Goal: Task Accomplishment & Management: Use online tool/utility

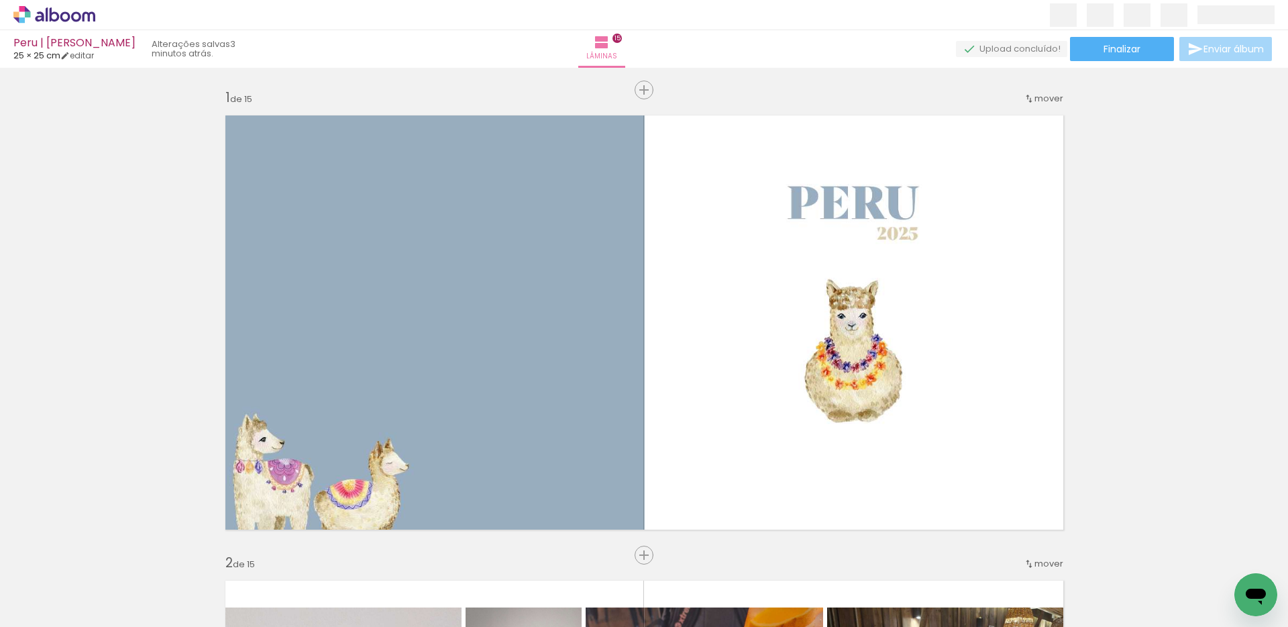
scroll to position [5119, 0]
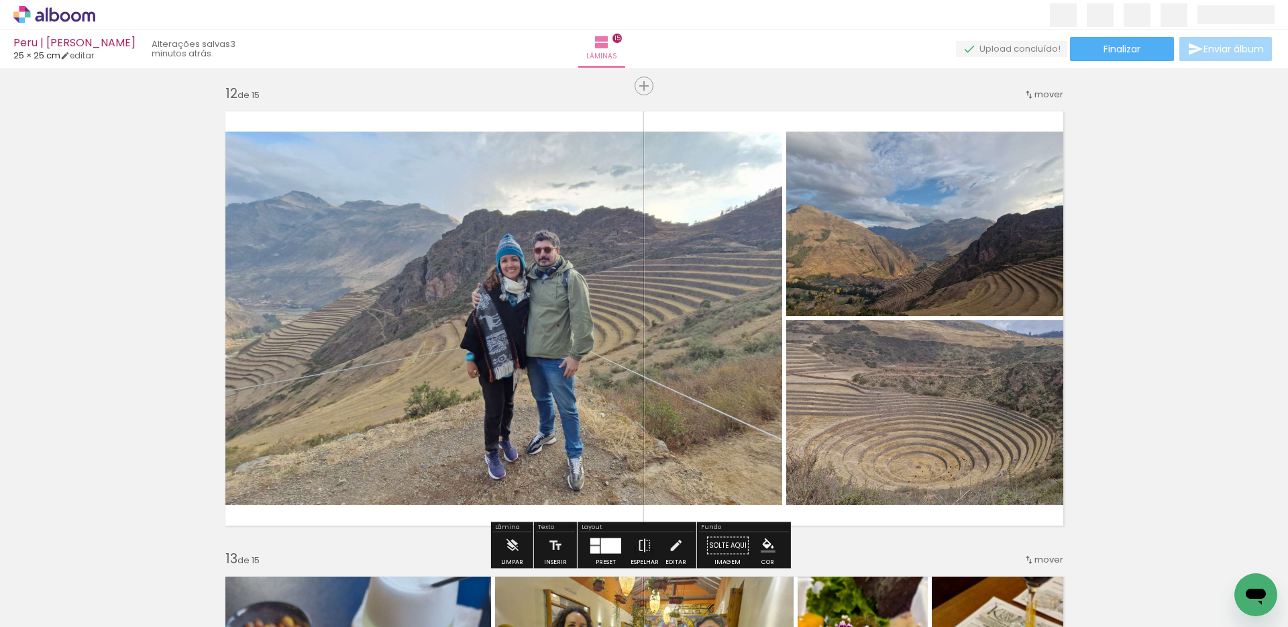
click at [47, 613] on span "Adicionar Fotos" at bounding box center [48, 608] width 40 height 15
click at [0, 0] on input "file" at bounding box center [0, 0] width 0 height 0
click at [43, 609] on span "Adicionar Fotos" at bounding box center [48, 608] width 40 height 15
click at [0, 0] on input "file" at bounding box center [0, 0] width 0 height 0
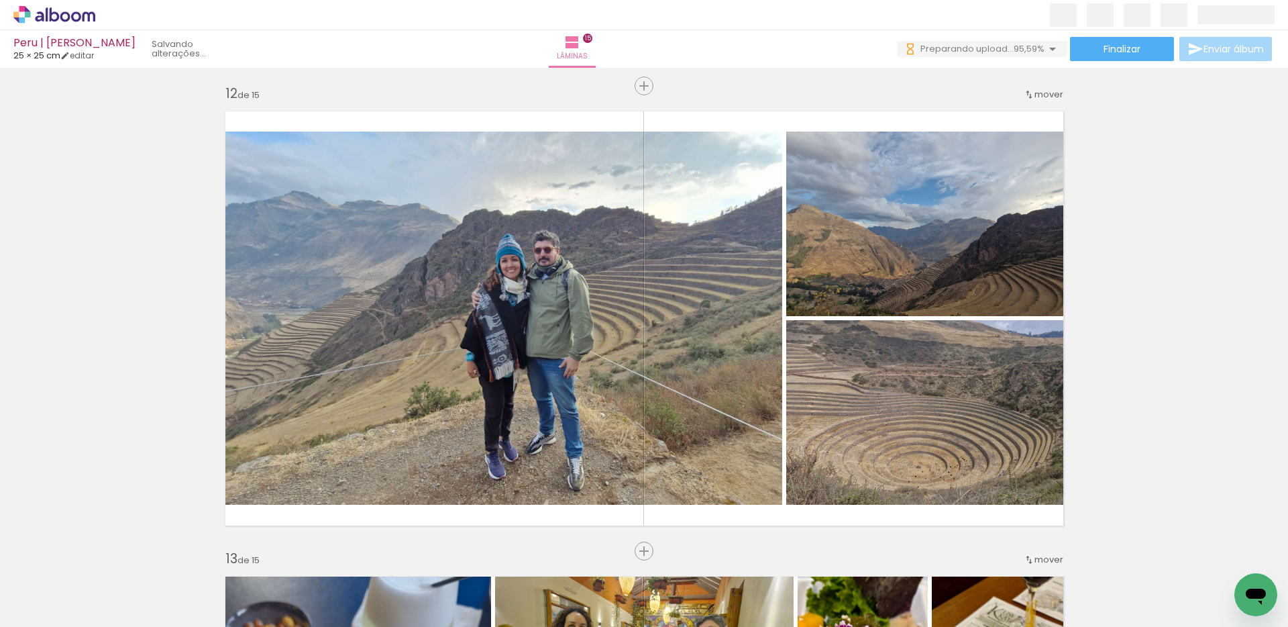
click at [57, 583] on input "Todas as fotos" at bounding box center [37, 585] width 51 height 11
click at [0, 0] on slot "Não utilizadas" at bounding box center [0, 0] width 0 height 0
type input "Não utilizadas"
click at [110, 554] on iron-icon at bounding box center [105, 555] width 14 height 14
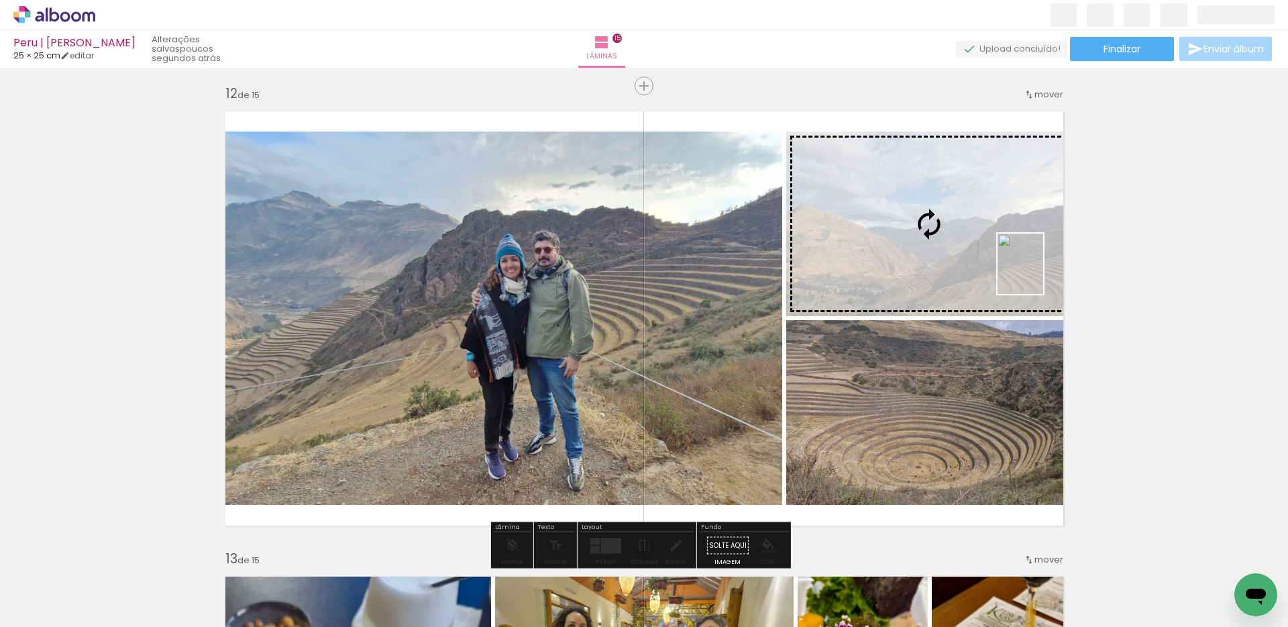
drag, startPoint x: 299, startPoint y: 601, endPoint x: 1038, endPoint y: 274, distance: 808.7
click at [1038, 274] on quentale-workspace at bounding box center [644, 313] width 1288 height 627
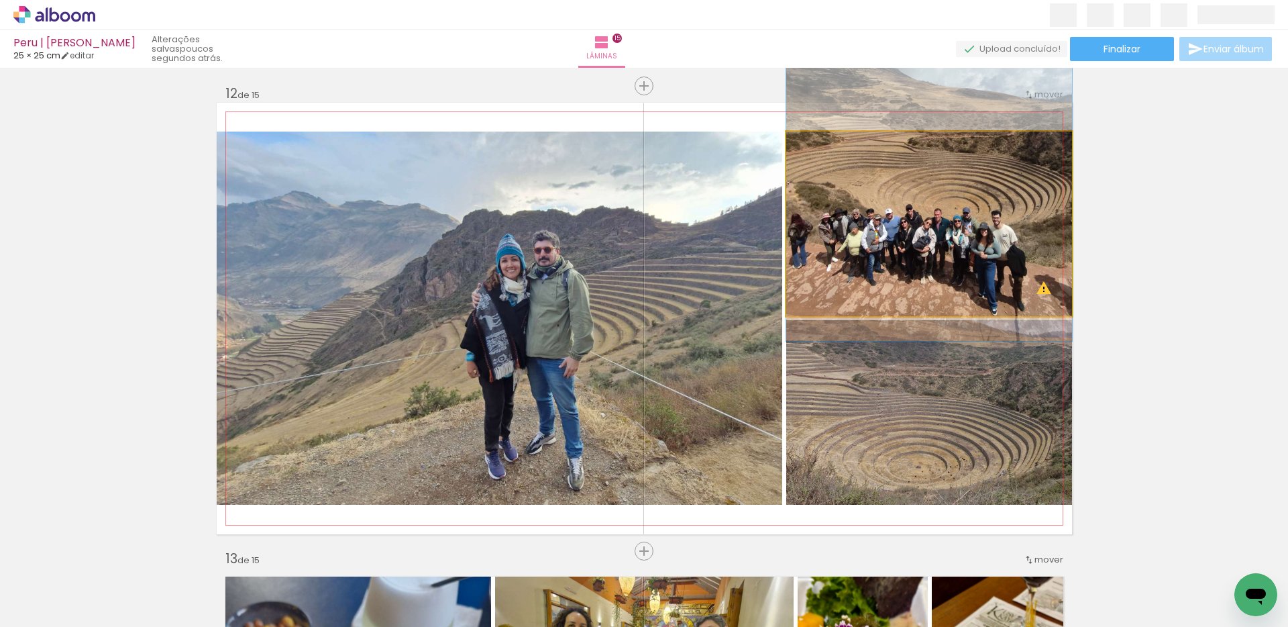
drag, startPoint x: 995, startPoint y: 274, endPoint x: 992, endPoint y: 201, distance: 73.2
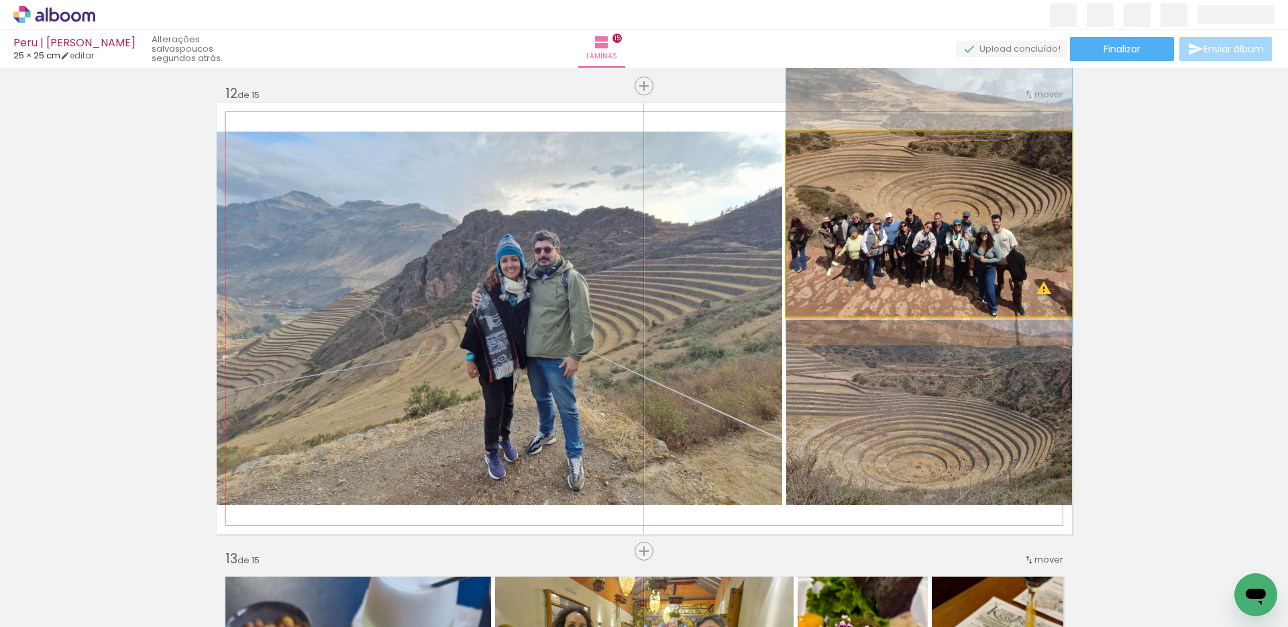
drag, startPoint x: 980, startPoint y: 203, endPoint x: 973, endPoint y: 207, distance: 8.4
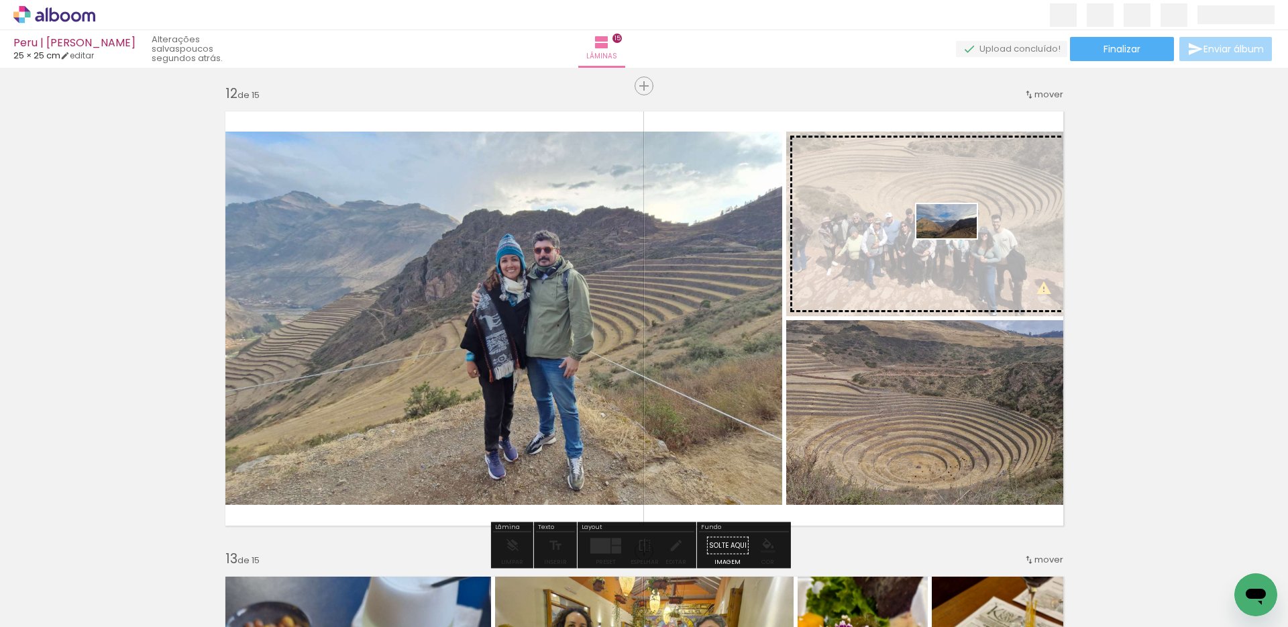
drag, startPoint x: 137, startPoint y: 584, endPoint x: 957, endPoint y: 244, distance: 887.8
click at [957, 244] on quentale-workspace at bounding box center [644, 313] width 1288 height 627
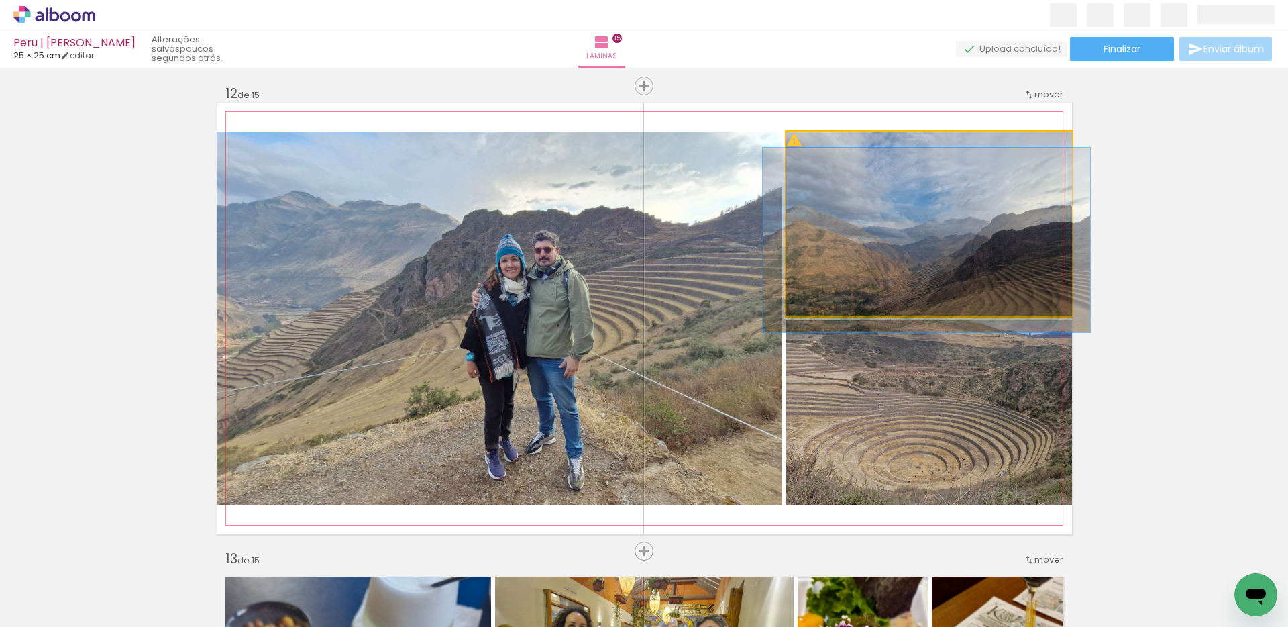
drag, startPoint x: 974, startPoint y: 244, endPoint x: 969, endPoint y: 196, distance: 48.5
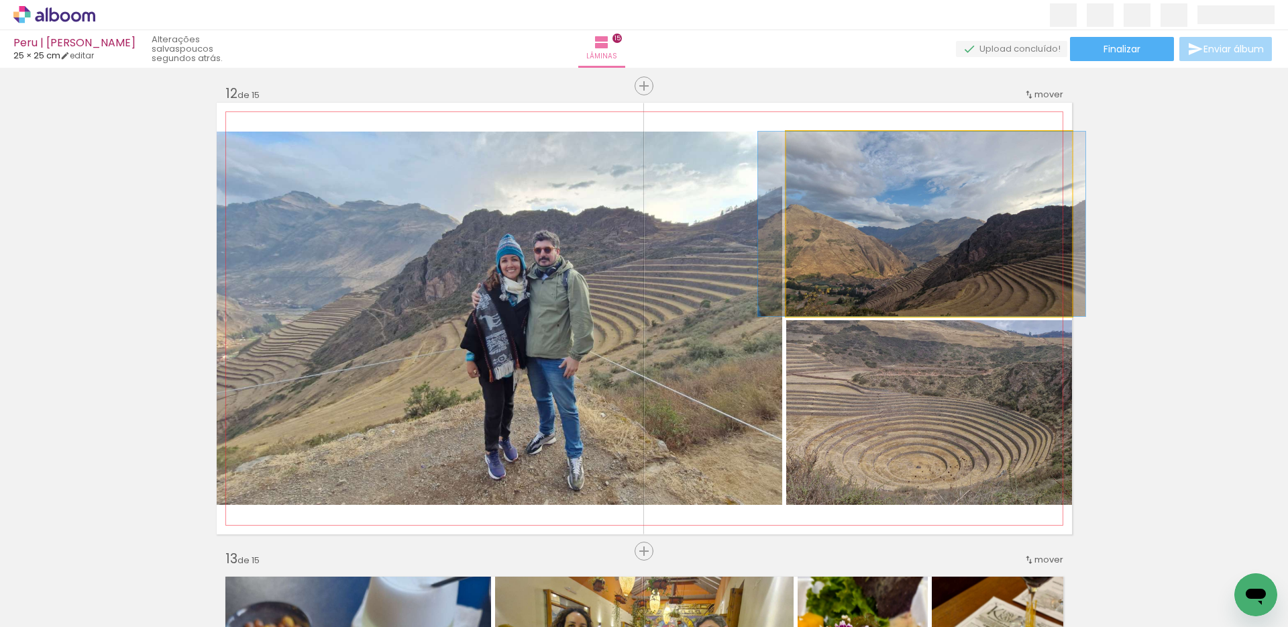
drag, startPoint x: 972, startPoint y: 269, endPoint x: 970, endPoint y: 258, distance: 11.1
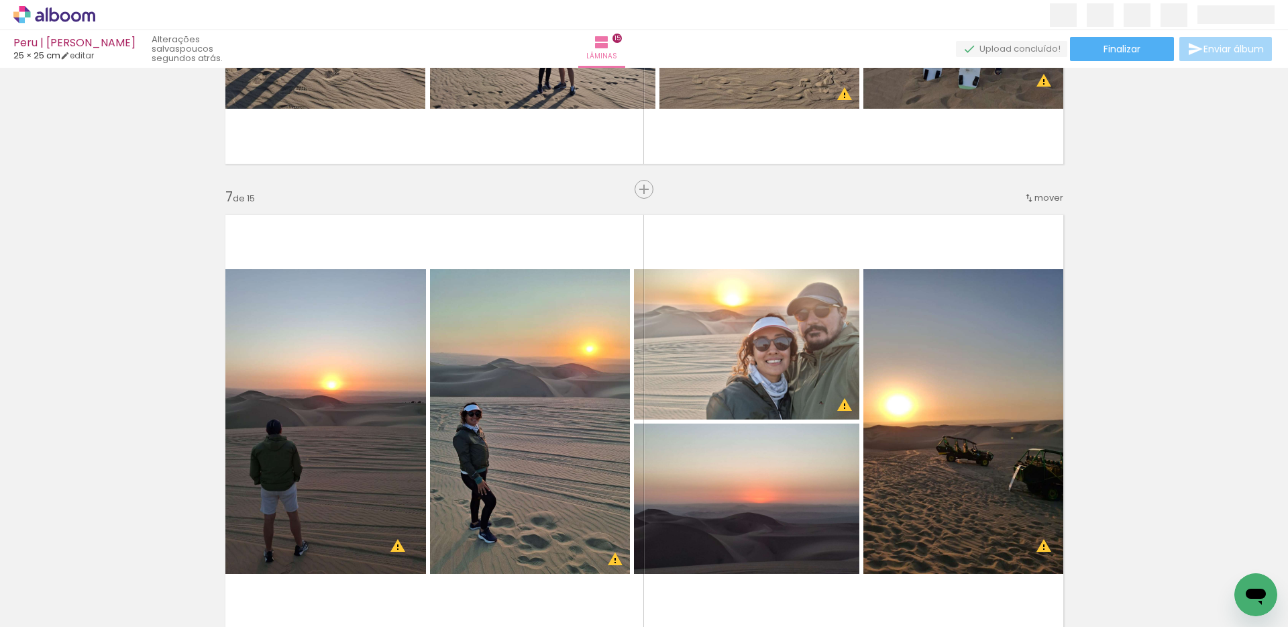
scroll to position [2283, 0]
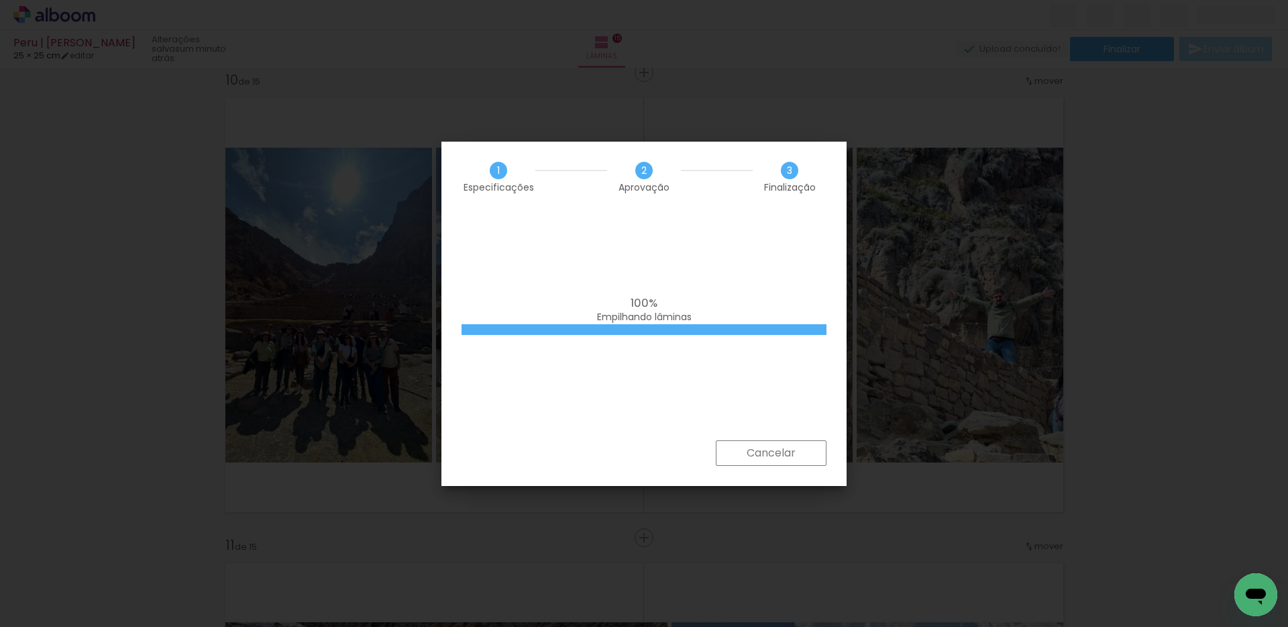
scroll to position [1035, 0]
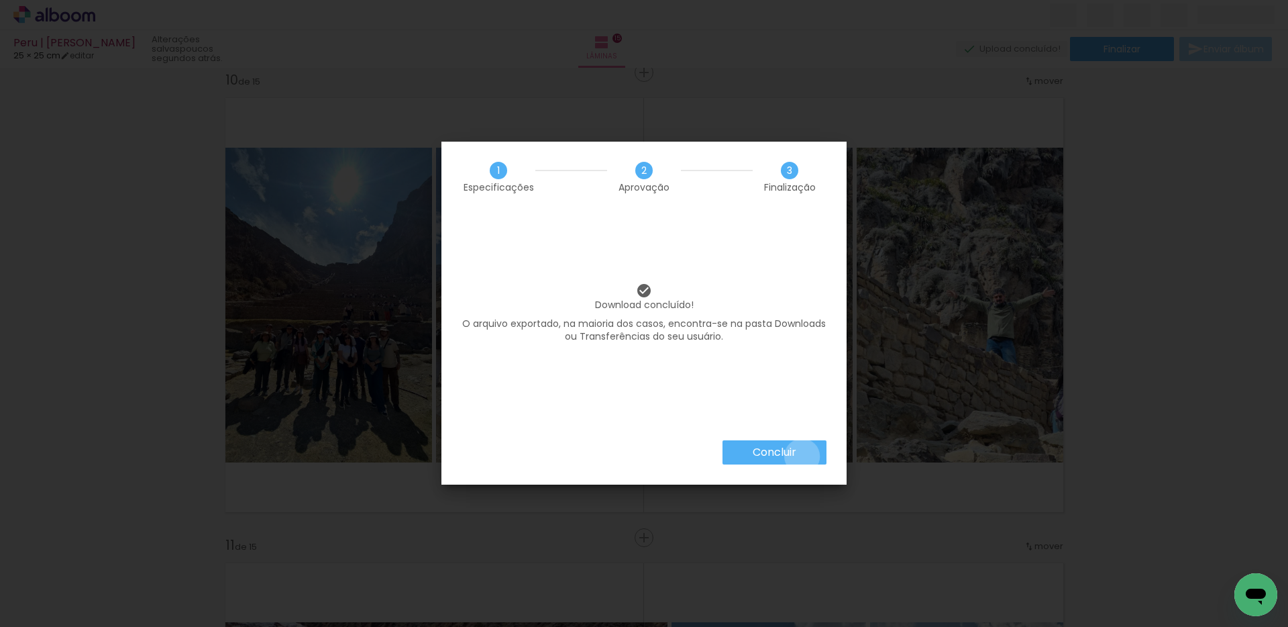
click at [802, 456] on paper-button "Concluir" at bounding box center [775, 452] width 104 height 24
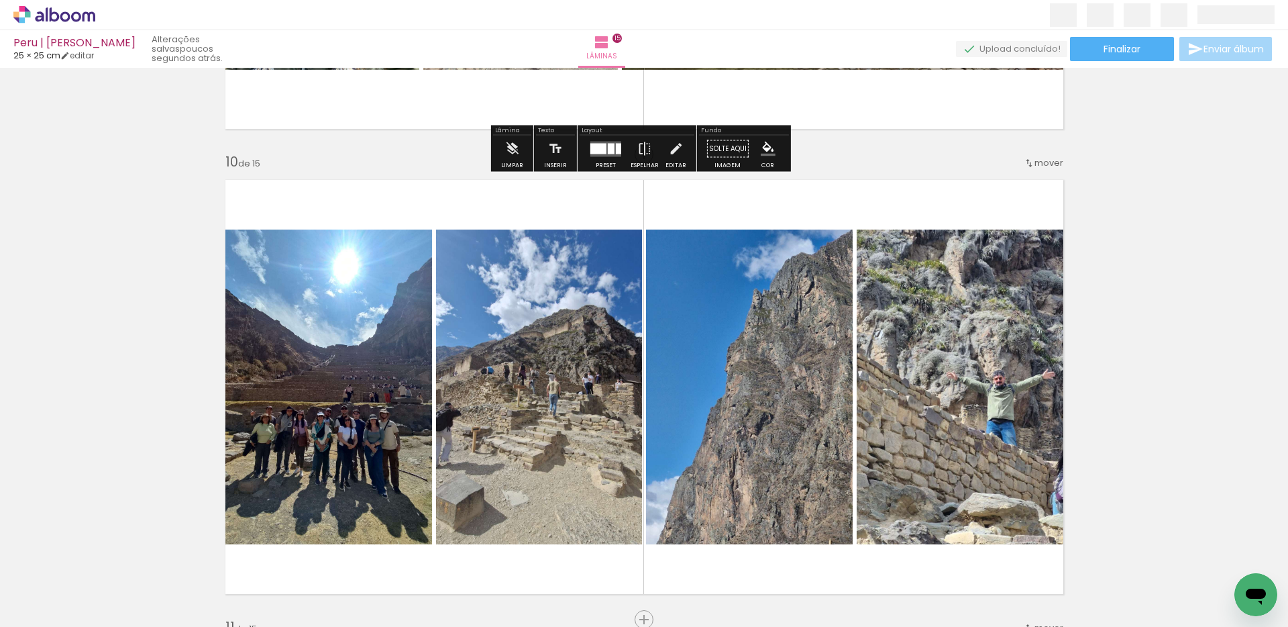
scroll to position [4165, 0]
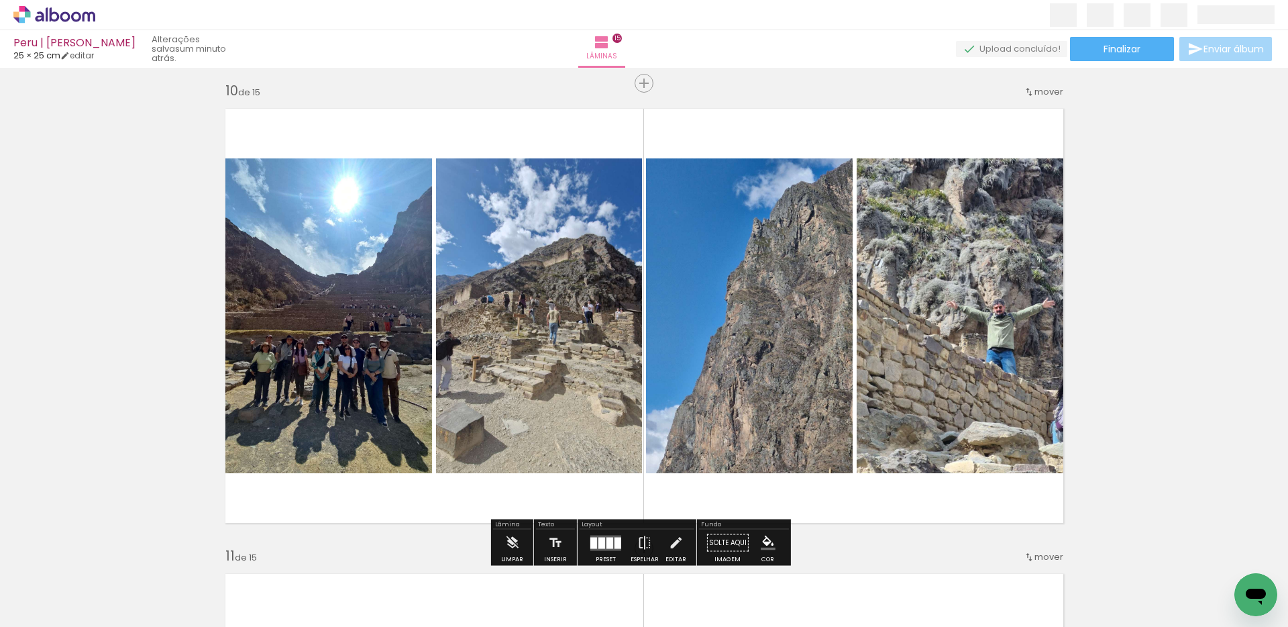
scroll to position [4207, 0]
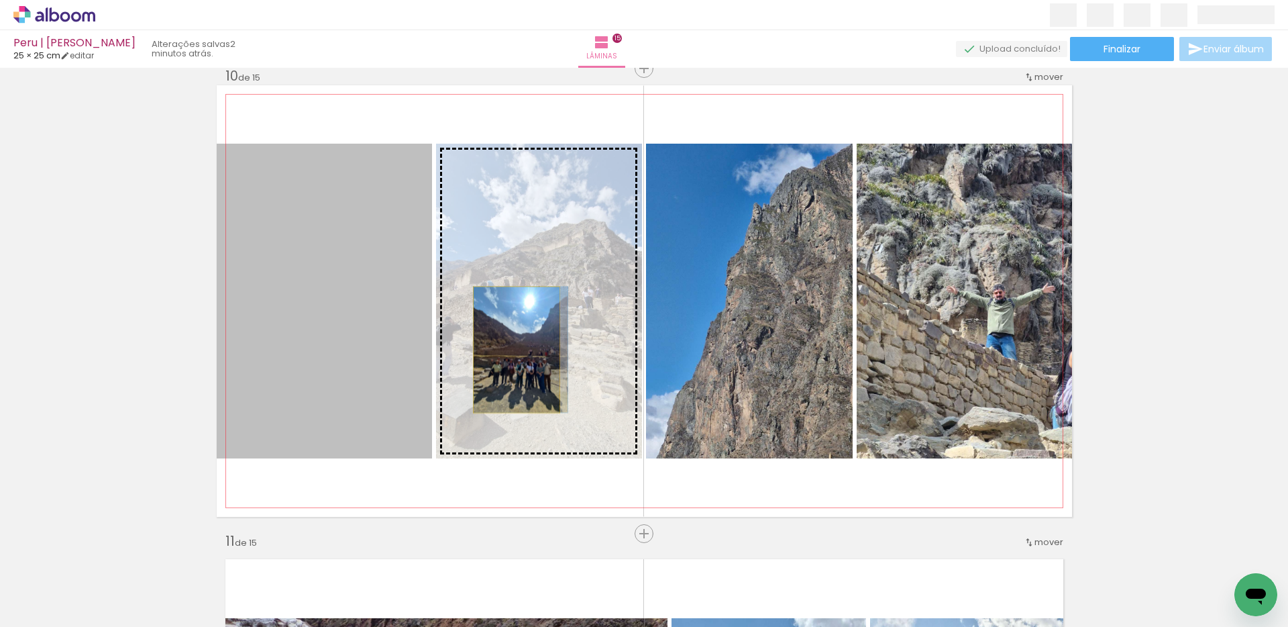
drag, startPoint x: 382, startPoint y: 349, endPoint x: 523, endPoint y: 352, distance: 140.9
click at [0, 0] on slot at bounding box center [0, 0] width 0 height 0
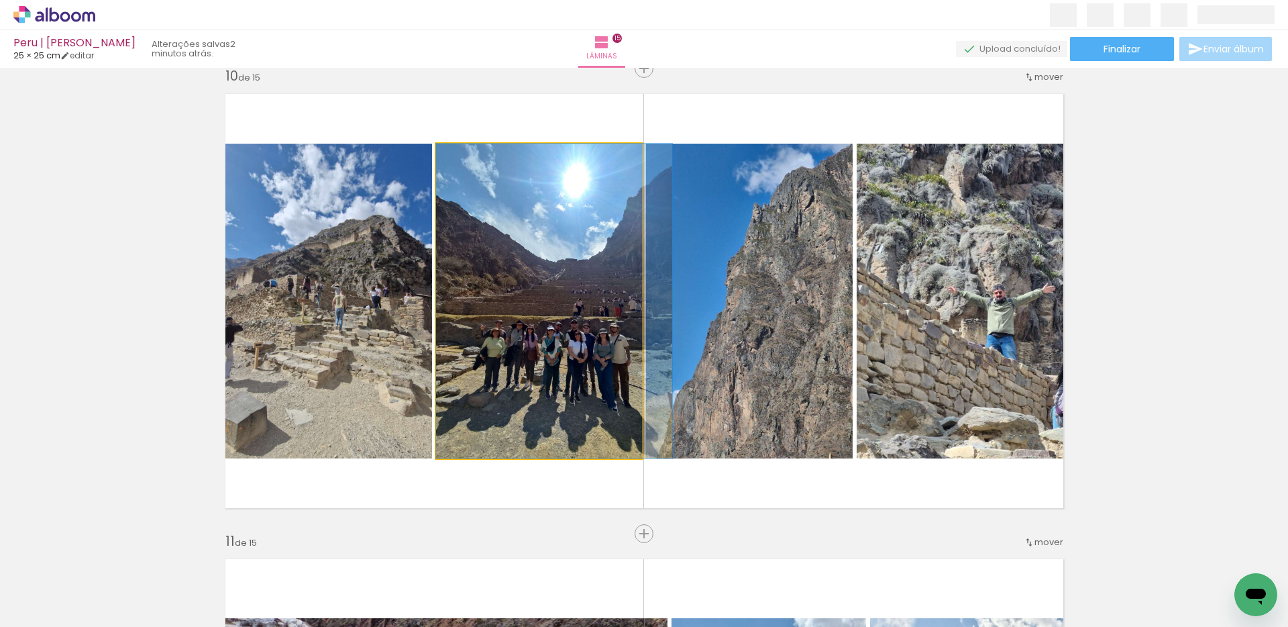
drag, startPoint x: 574, startPoint y: 275, endPoint x: 716, endPoint y: 276, distance: 141.6
click at [0, 0] on slot at bounding box center [0, 0] width 0 height 0
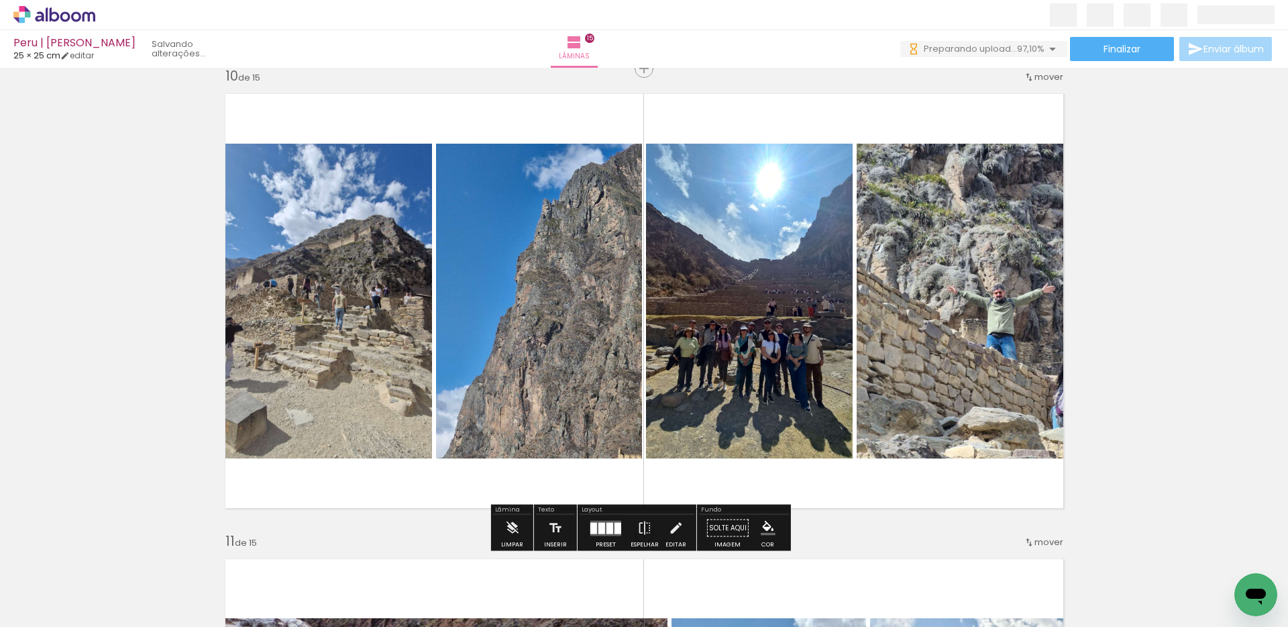
scroll to position [1035, 0]
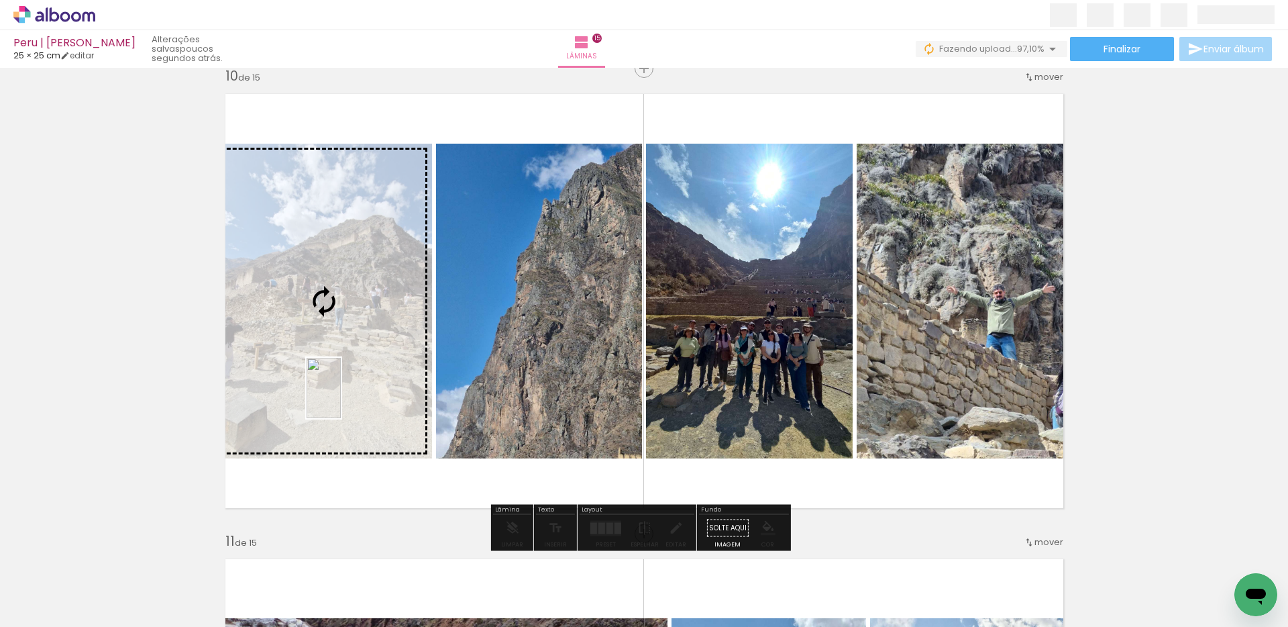
drag, startPoint x: 352, startPoint y: 587, endPoint x: 347, endPoint y: 398, distance: 189.3
click at [347, 398] on quentale-workspace at bounding box center [644, 313] width 1288 height 627
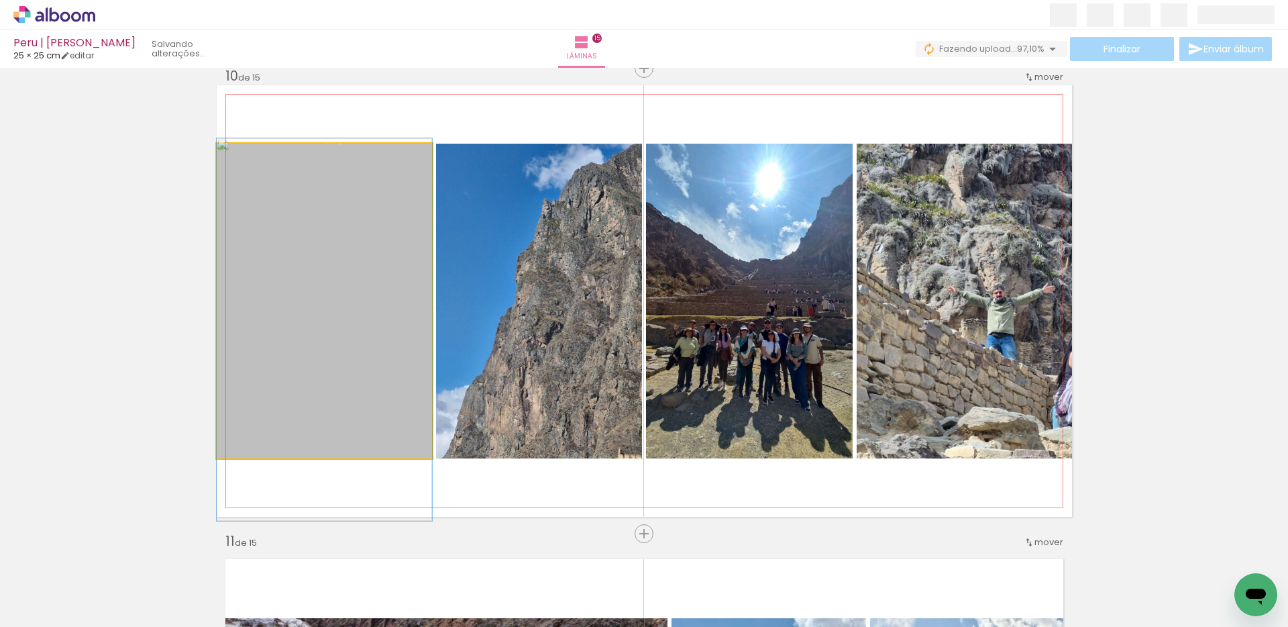
drag, startPoint x: 334, startPoint y: 366, endPoint x: 348, endPoint y: 395, distance: 32.1
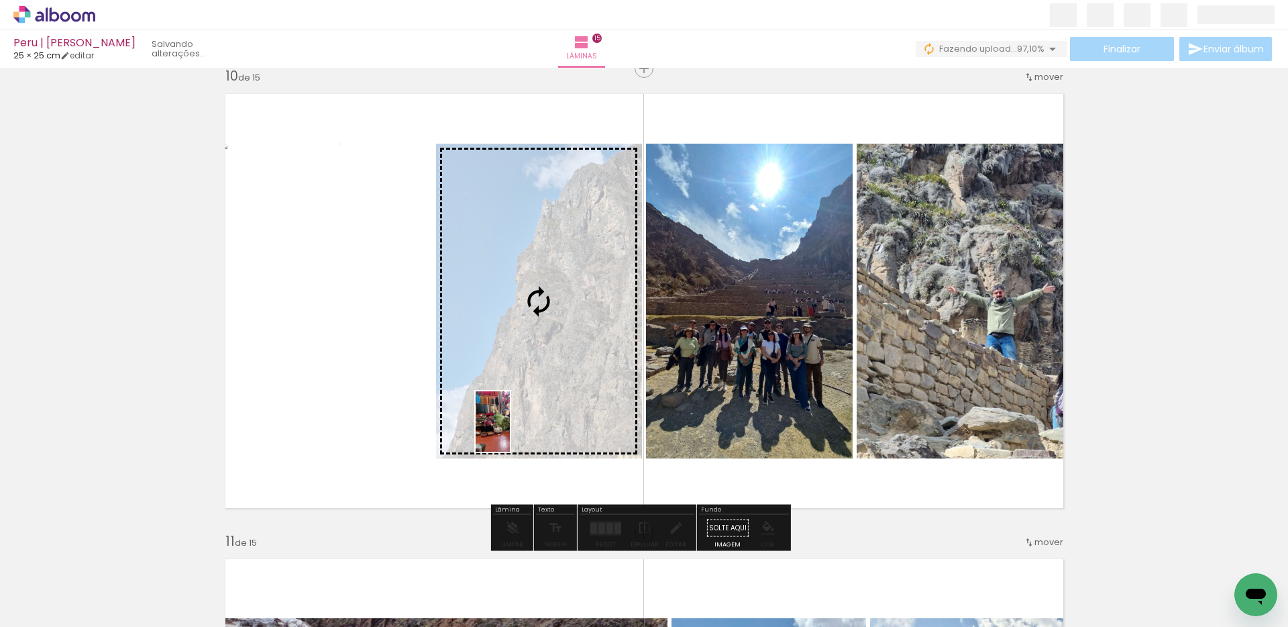
drag, startPoint x: 368, startPoint y: 588, endPoint x: 516, endPoint y: 431, distance: 216.0
click at [516, 431] on quentale-workspace at bounding box center [644, 313] width 1288 height 627
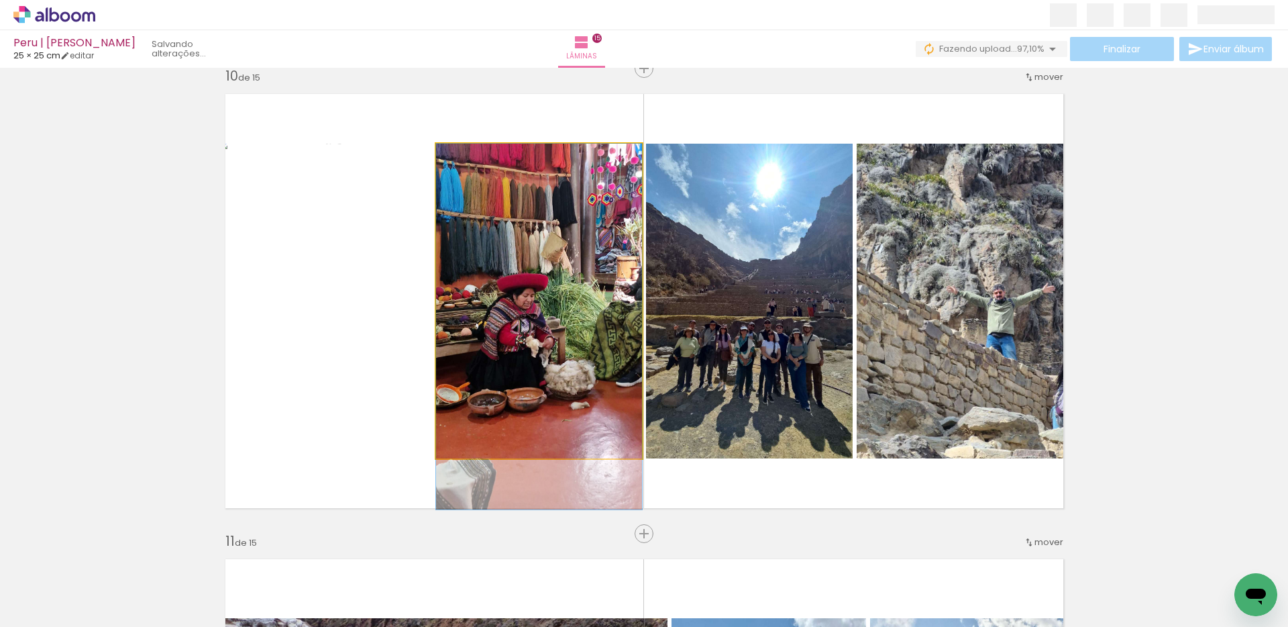
drag, startPoint x: 519, startPoint y: 374, endPoint x: 536, endPoint y: 419, distance: 48.0
drag, startPoint x: 552, startPoint y: 396, endPoint x: 557, endPoint y: 411, distance: 16.1
drag, startPoint x: 546, startPoint y: 307, endPoint x: 544, endPoint y: 325, distance: 17.6
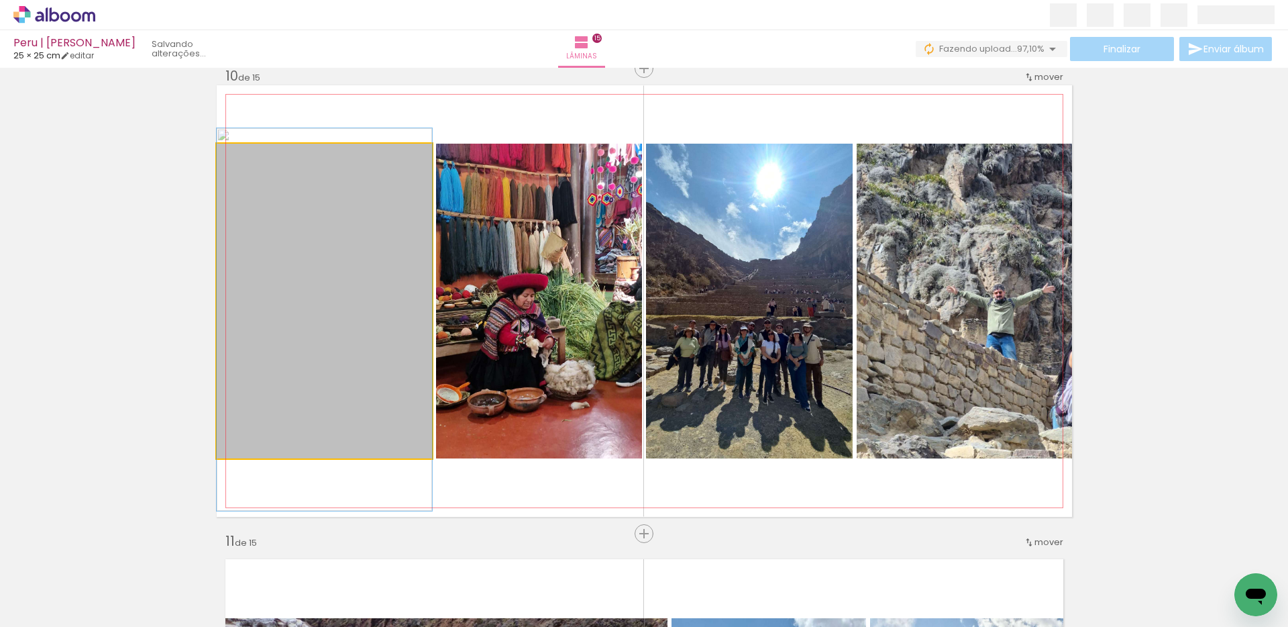
drag, startPoint x: 362, startPoint y: 319, endPoint x: 362, endPoint y: 306, distance: 12.7
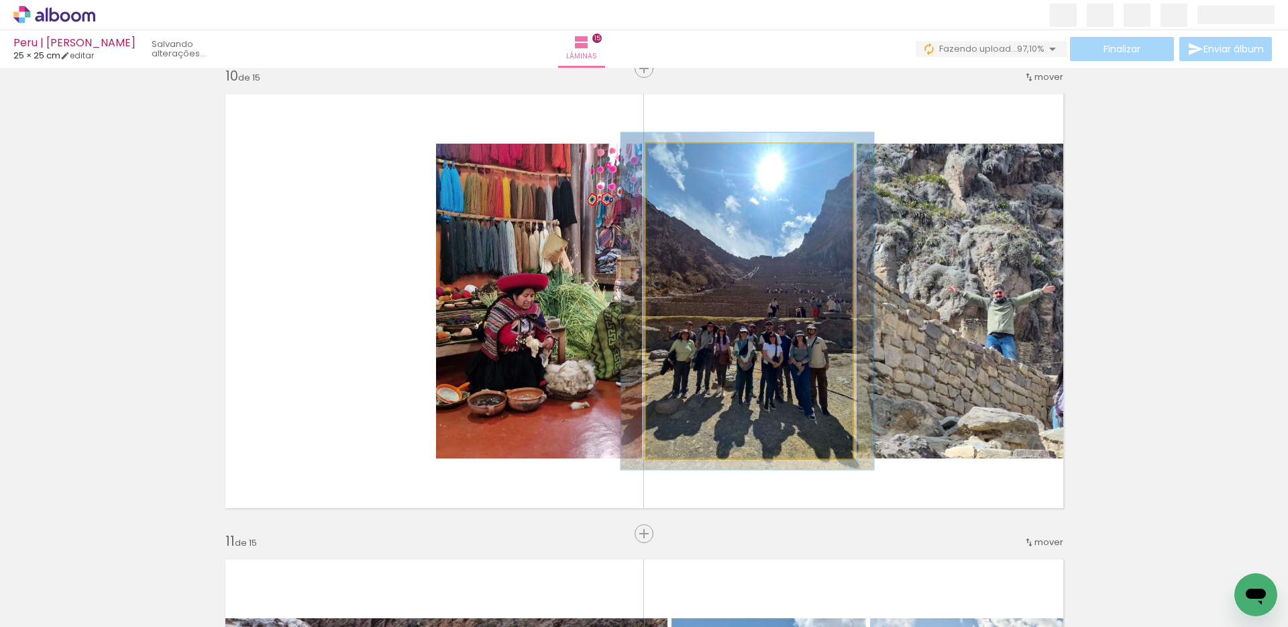
type paper-slider "107"
click at [677, 156] on div at bounding box center [680, 158] width 12 height 12
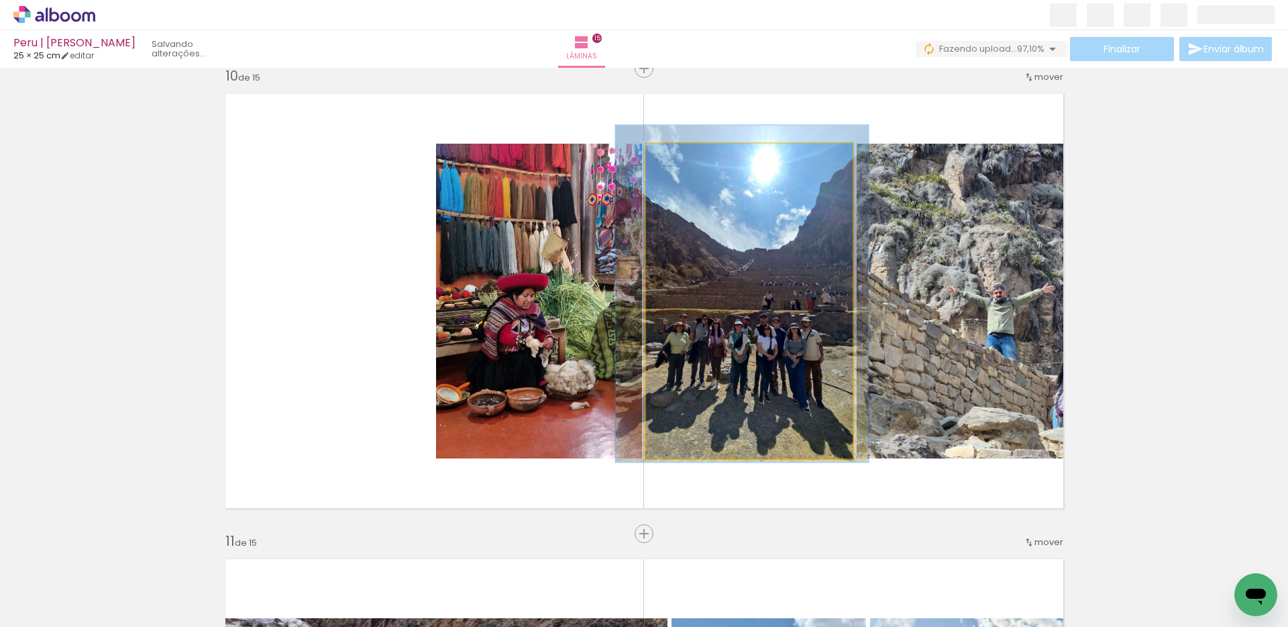
drag, startPoint x: 780, startPoint y: 348, endPoint x: 778, endPoint y: 340, distance: 8.8
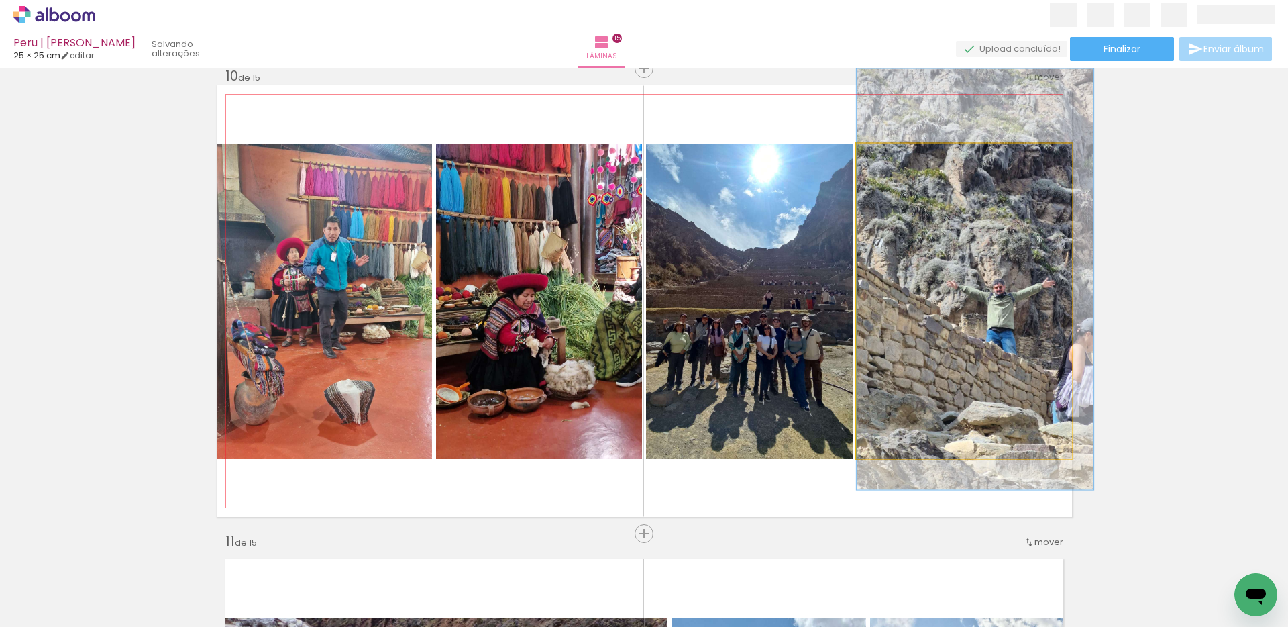
drag, startPoint x: 984, startPoint y: 357, endPoint x: 990, endPoint y: 352, distance: 7.6
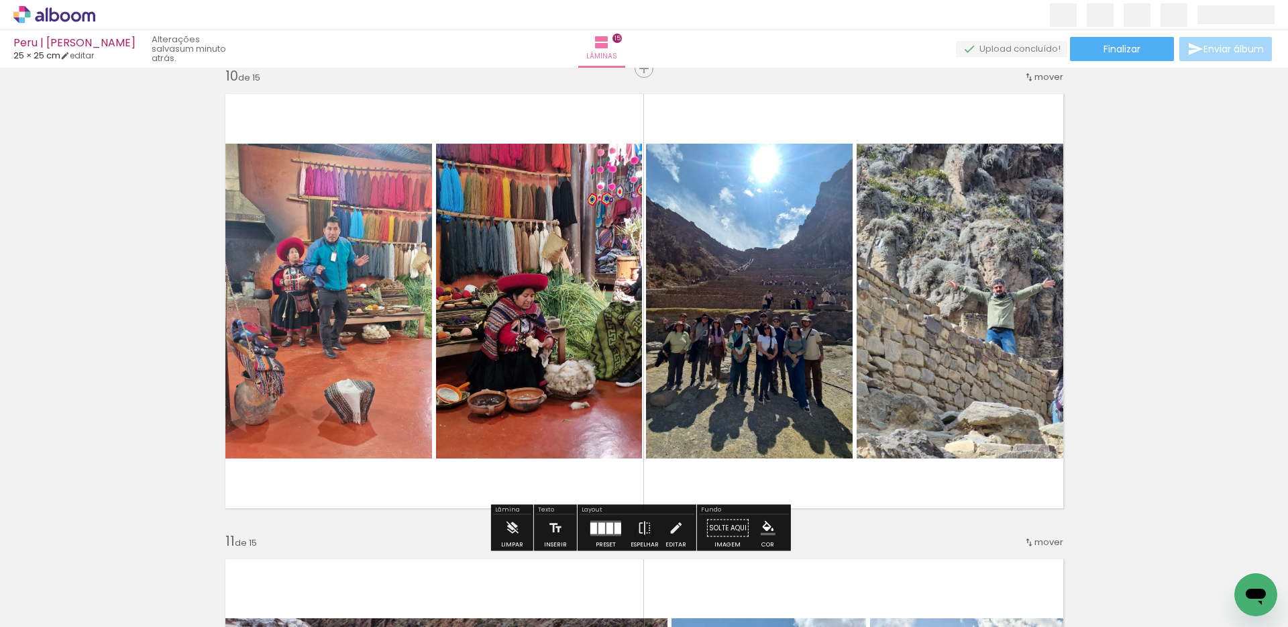
click at [1003, 267] on quentale-photo at bounding box center [964, 301] width 215 height 315
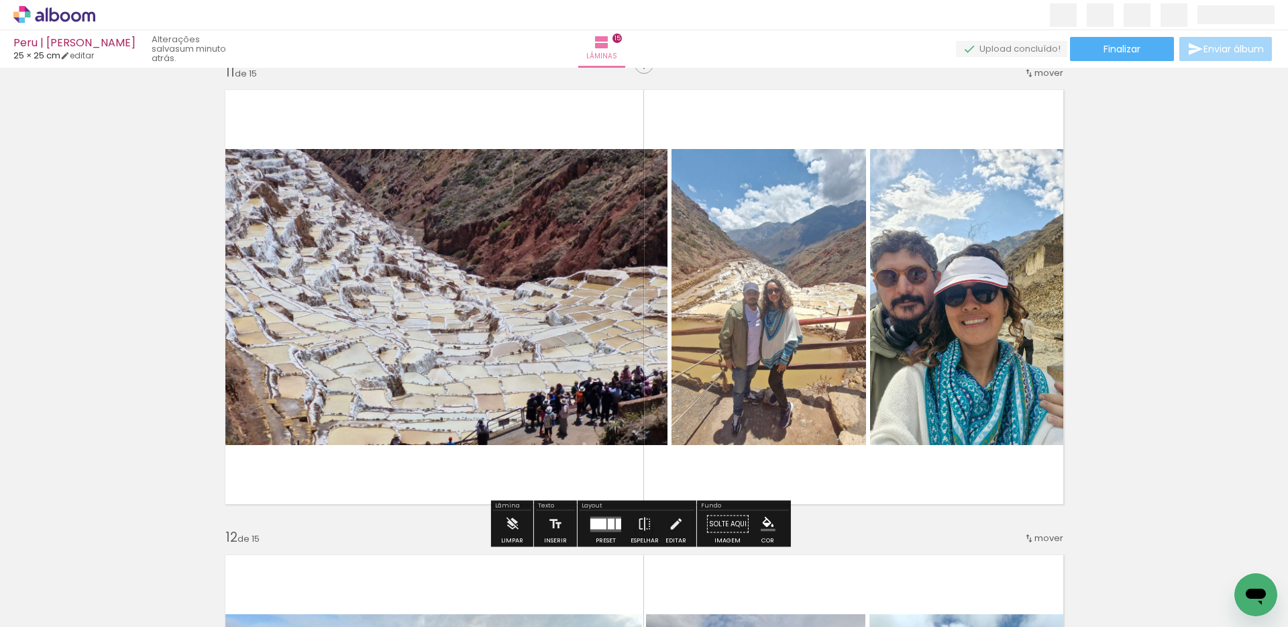
scroll to position [4658, 0]
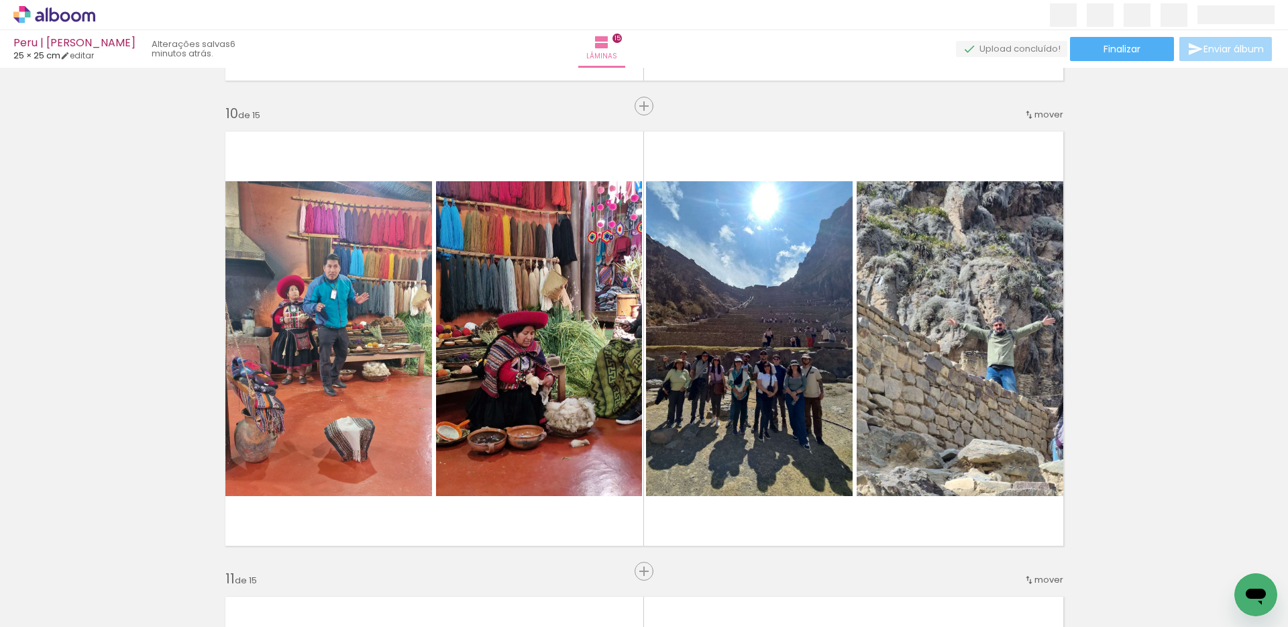
scroll to position [1035, 0]
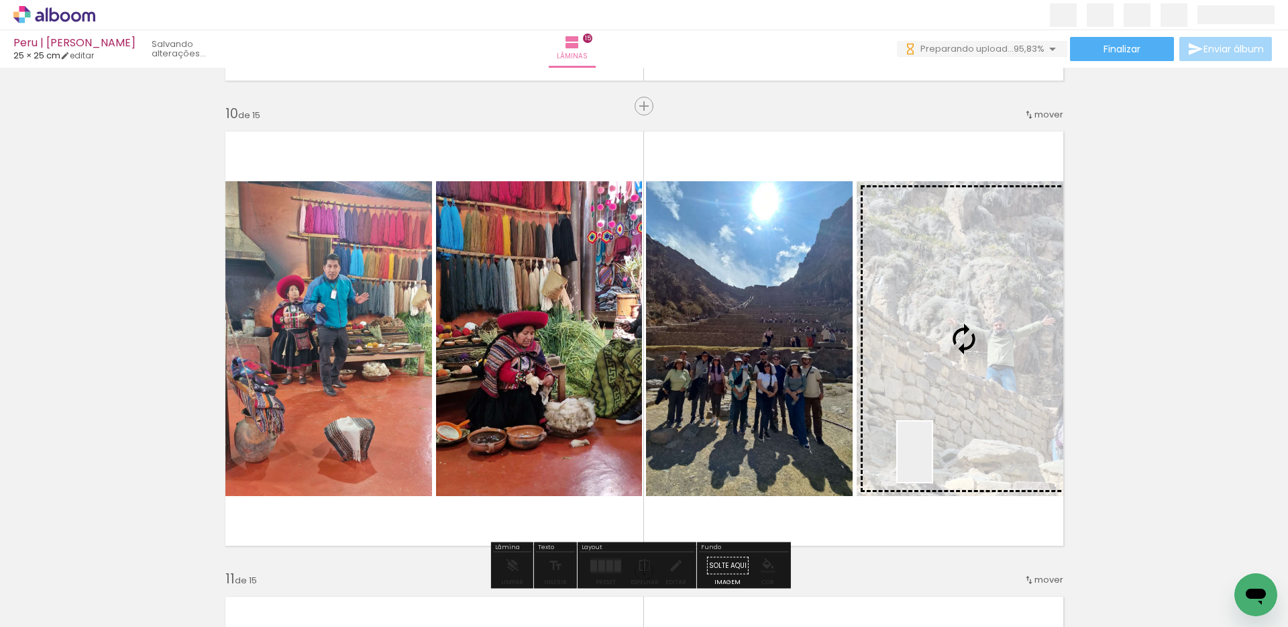
drag, startPoint x: 442, startPoint y: 583, endPoint x: 938, endPoint y: 462, distance: 511.2
click at [938, 462] on quentale-workspace at bounding box center [644, 313] width 1288 height 627
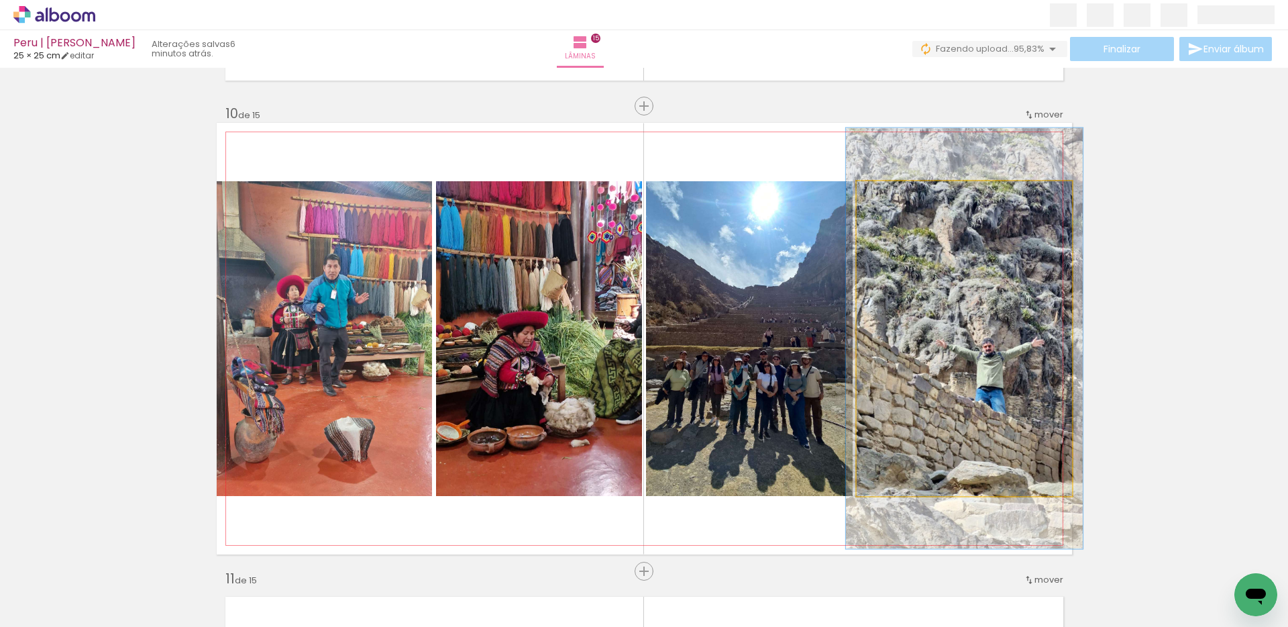
click at [895, 195] on div at bounding box center [892, 195] width 21 height 21
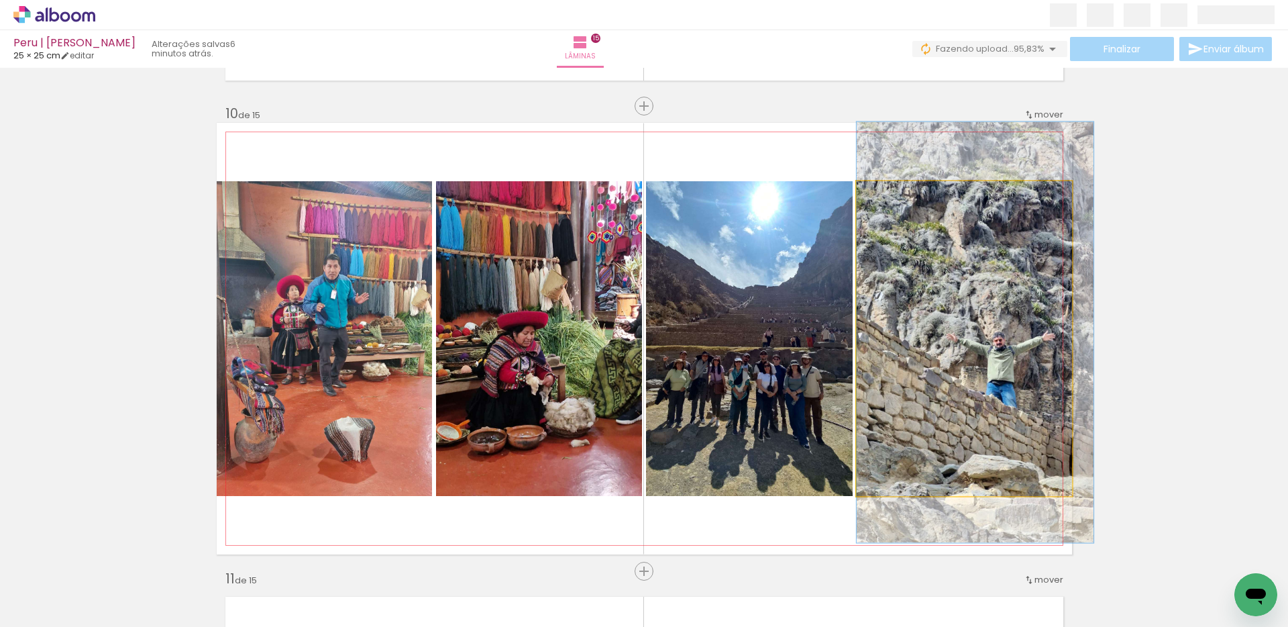
drag, startPoint x: 907, startPoint y: 228, endPoint x: 921, endPoint y: 221, distance: 15.6
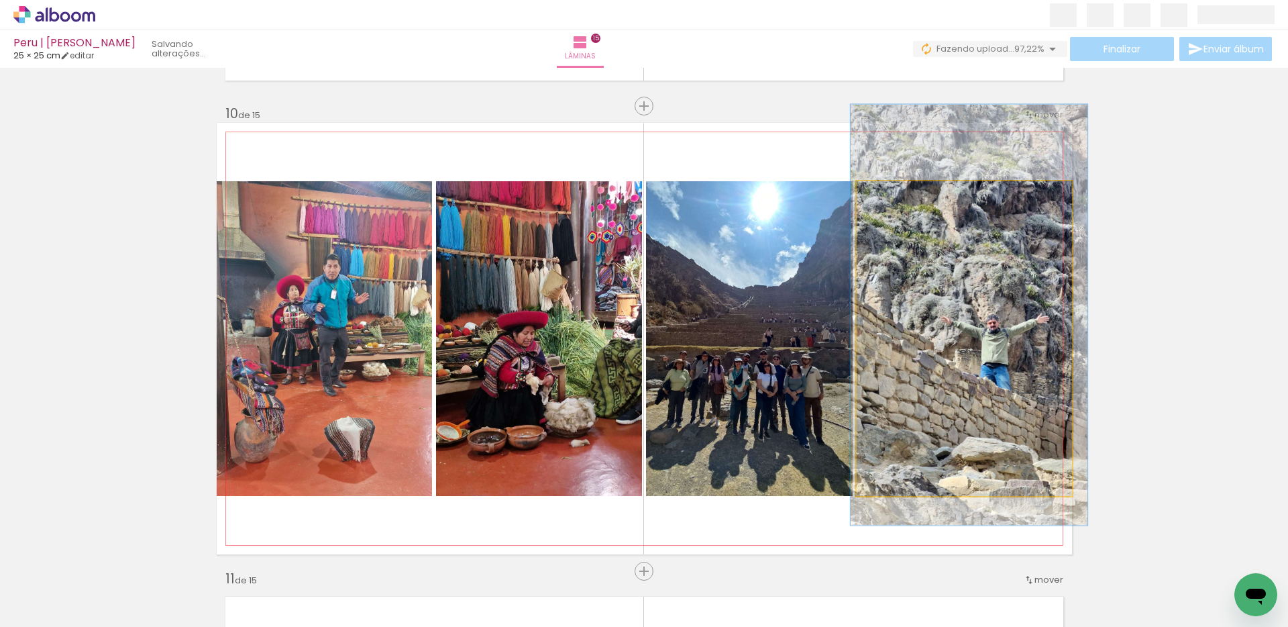
drag, startPoint x: 923, startPoint y: 243, endPoint x: 917, endPoint y: 226, distance: 17.8
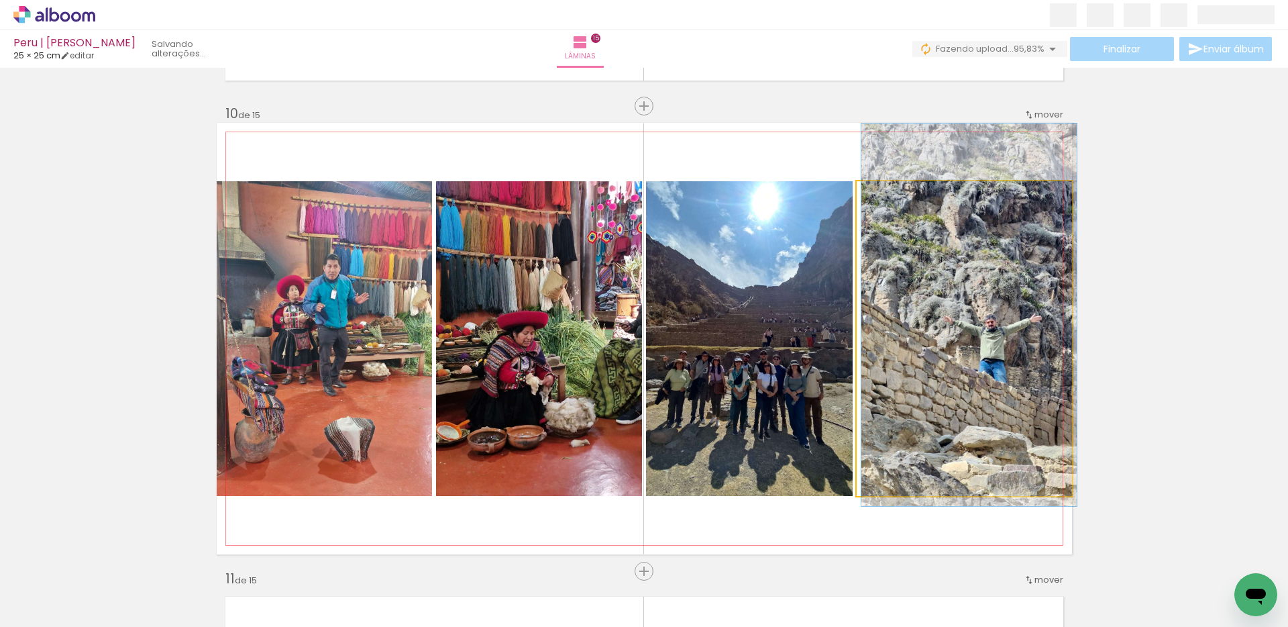
drag, startPoint x: 887, startPoint y: 195, endPoint x: 799, endPoint y: 202, distance: 88.9
type paper-slider "100"
click at [0, 0] on slot at bounding box center [0, 0] width 0 height 0
drag, startPoint x: 985, startPoint y: 348, endPoint x: 1013, endPoint y: 354, distance: 28.8
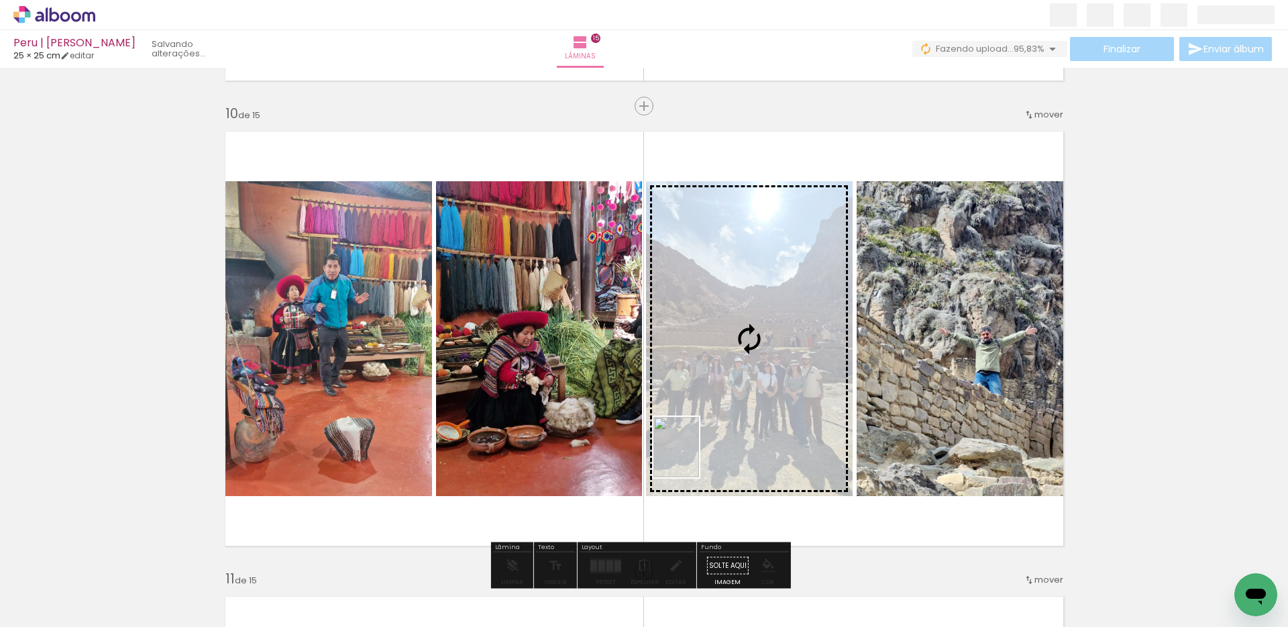
drag, startPoint x: 527, startPoint y: 587, endPoint x: 694, endPoint y: 457, distance: 211.8
click at [694, 457] on quentale-workspace at bounding box center [644, 313] width 1288 height 627
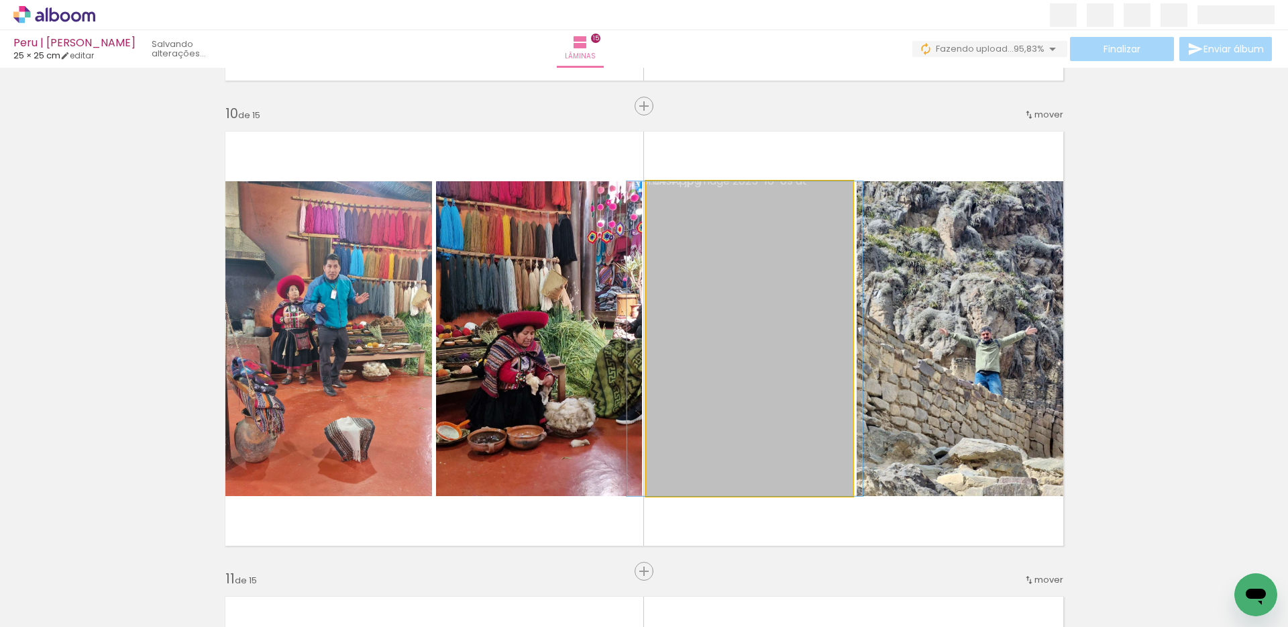
drag, startPoint x: 814, startPoint y: 438, endPoint x: 809, endPoint y: 428, distance: 11.1
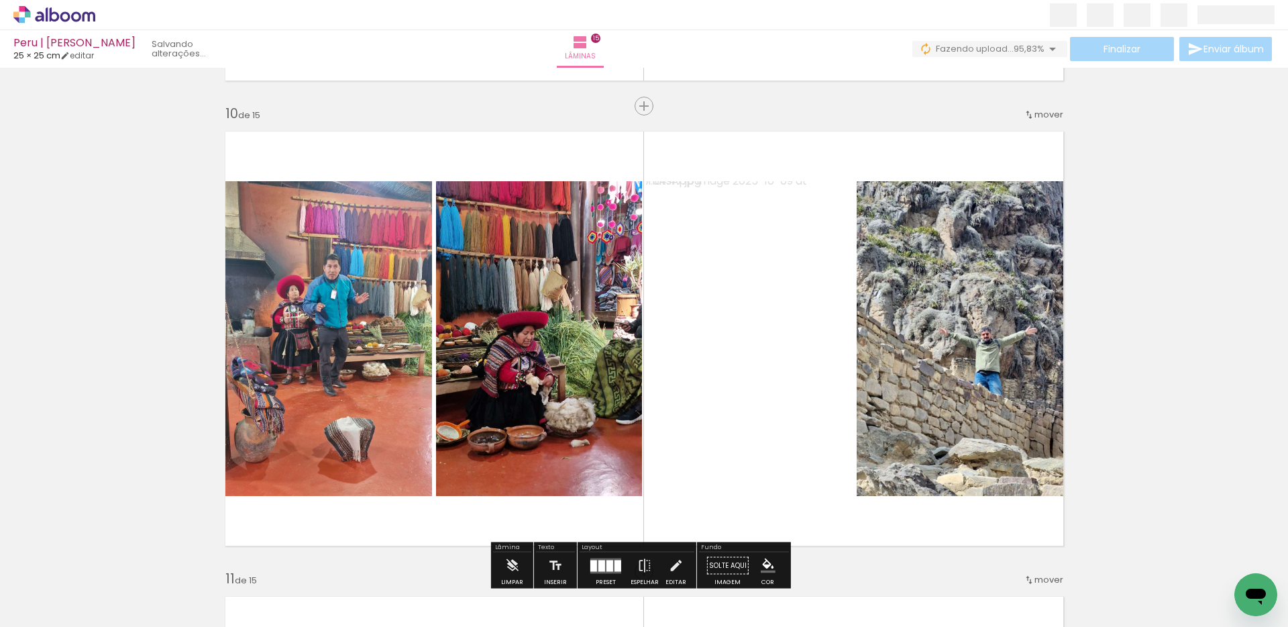
click at [411, 556] on iron-icon at bounding box center [406, 555] width 14 height 14
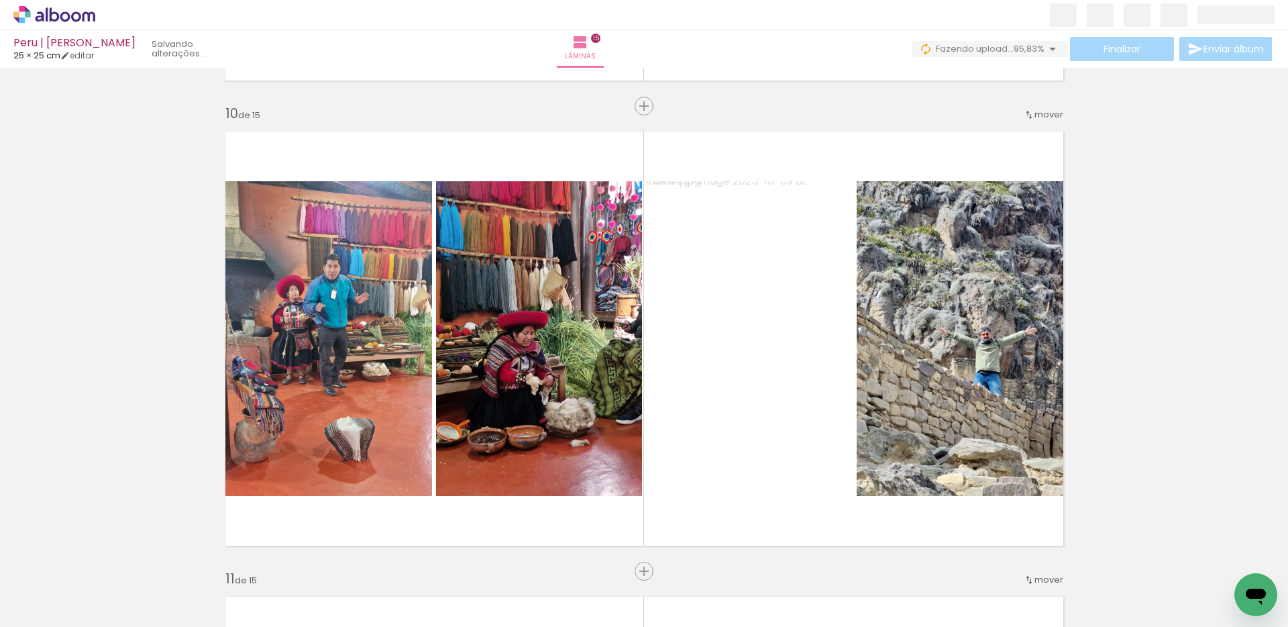
click at [411, 556] on iron-icon at bounding box center [406, 555] width 14 height 14
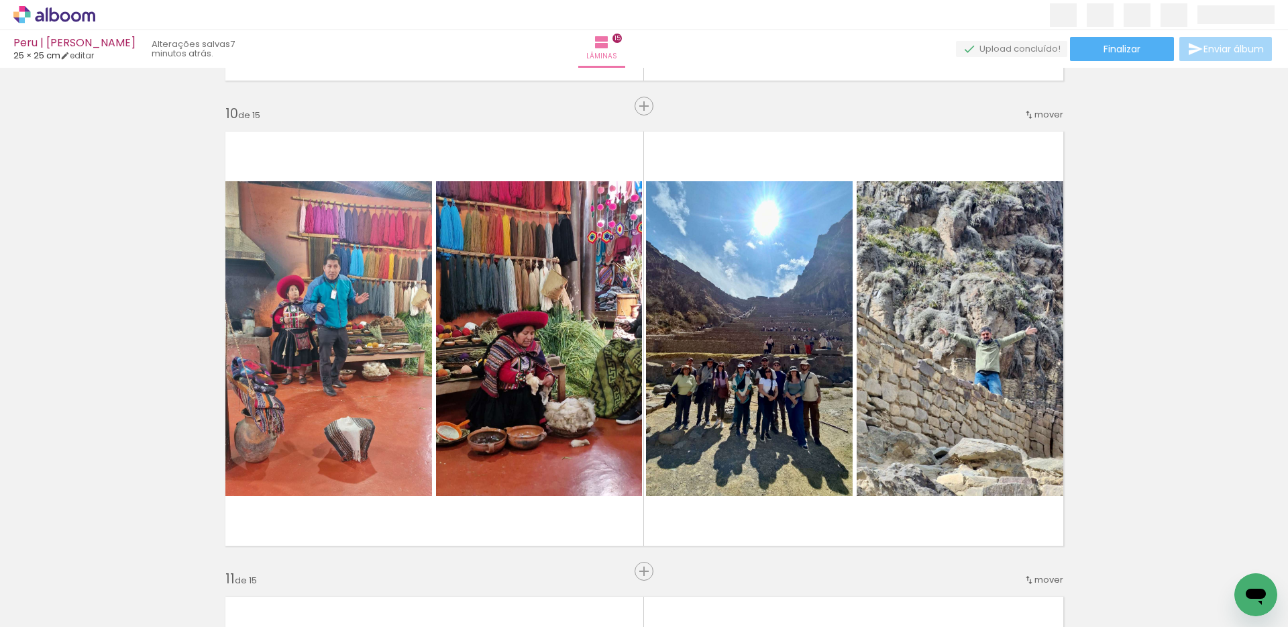
click at [411, 556] on iron-icon at bounding box center [406, 555] width 14 height 14
click at [336, 556] on iron-icon at bounding box center [330, 555] width 14 height 14
click at [105, 555] on iron-icon at bounding box center [105, 555] width 14 height 14
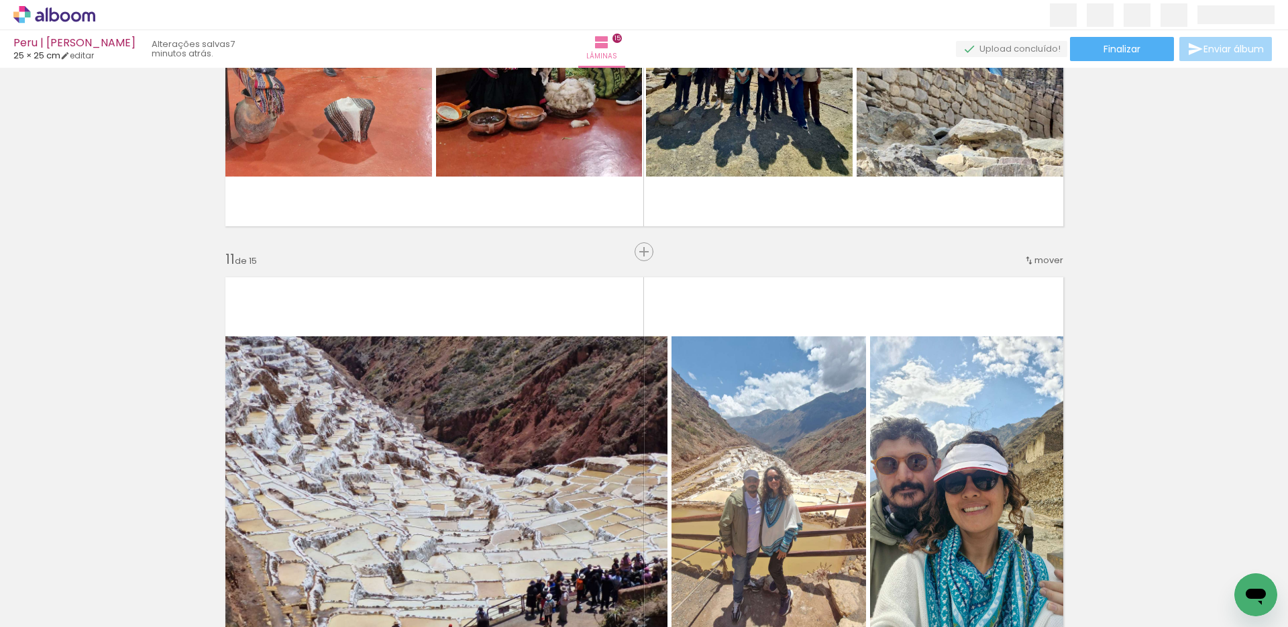
scroll to position [4190, 0]
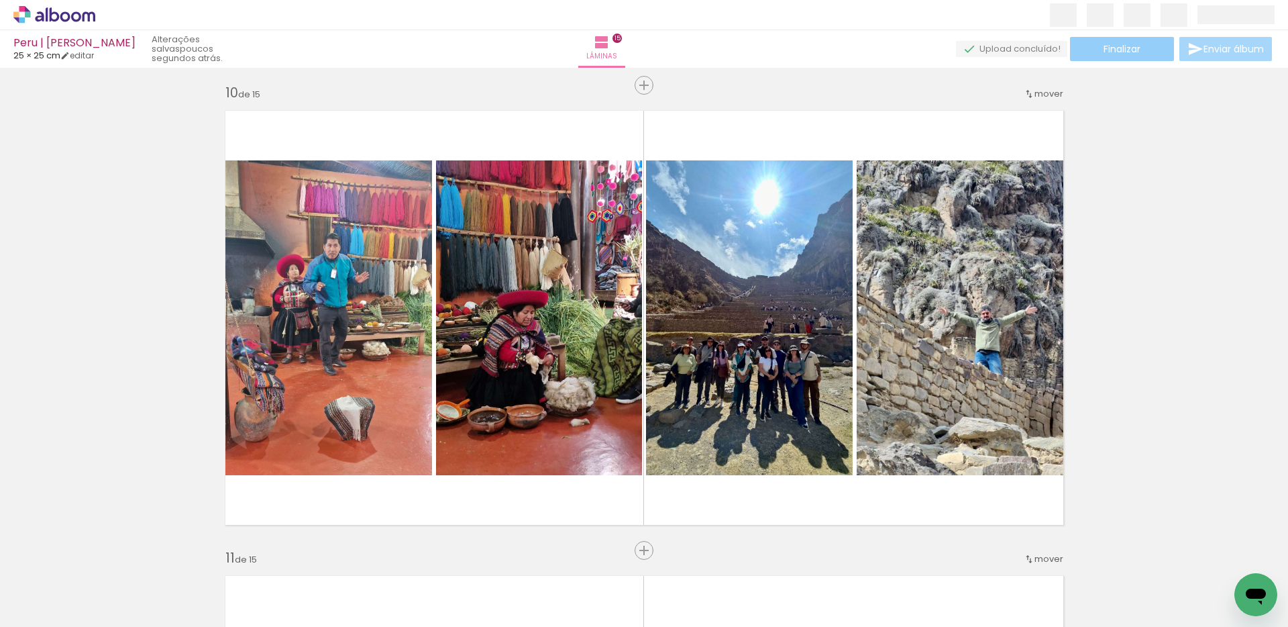
click at [1119, 46] on span "Finalizar" at bounding box center [1122, 48] width 37 height 9
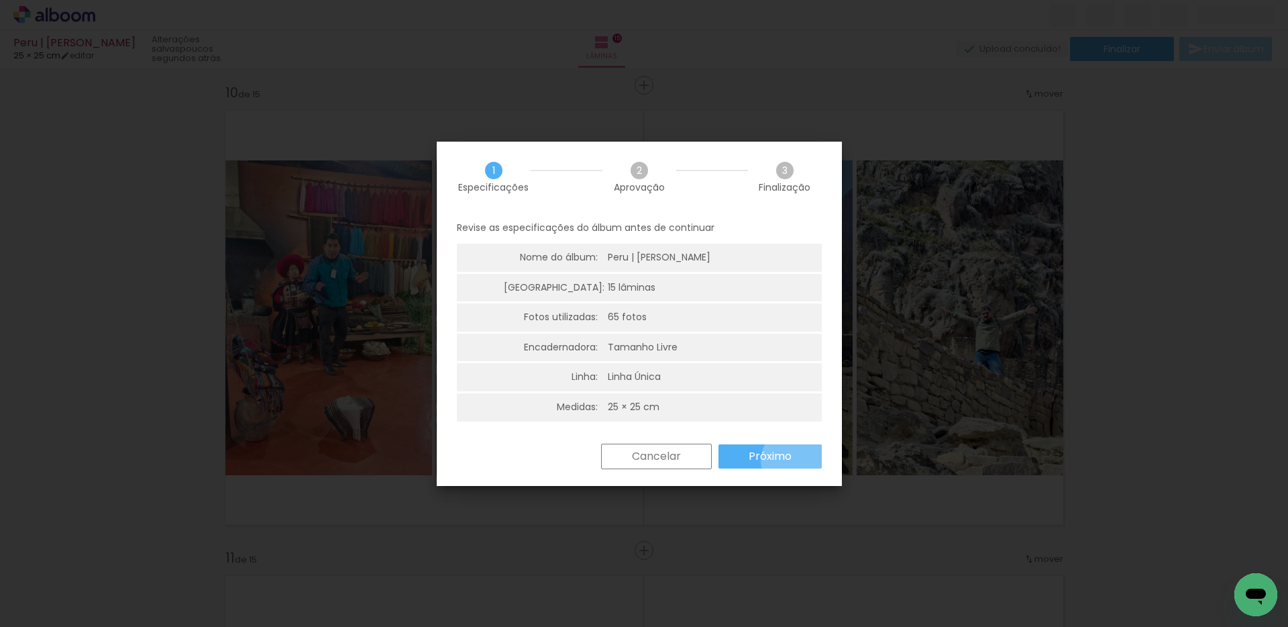
click at [795, 460] on paper-button "Próximo" at bounding box center [770, 456] width 103 height 24
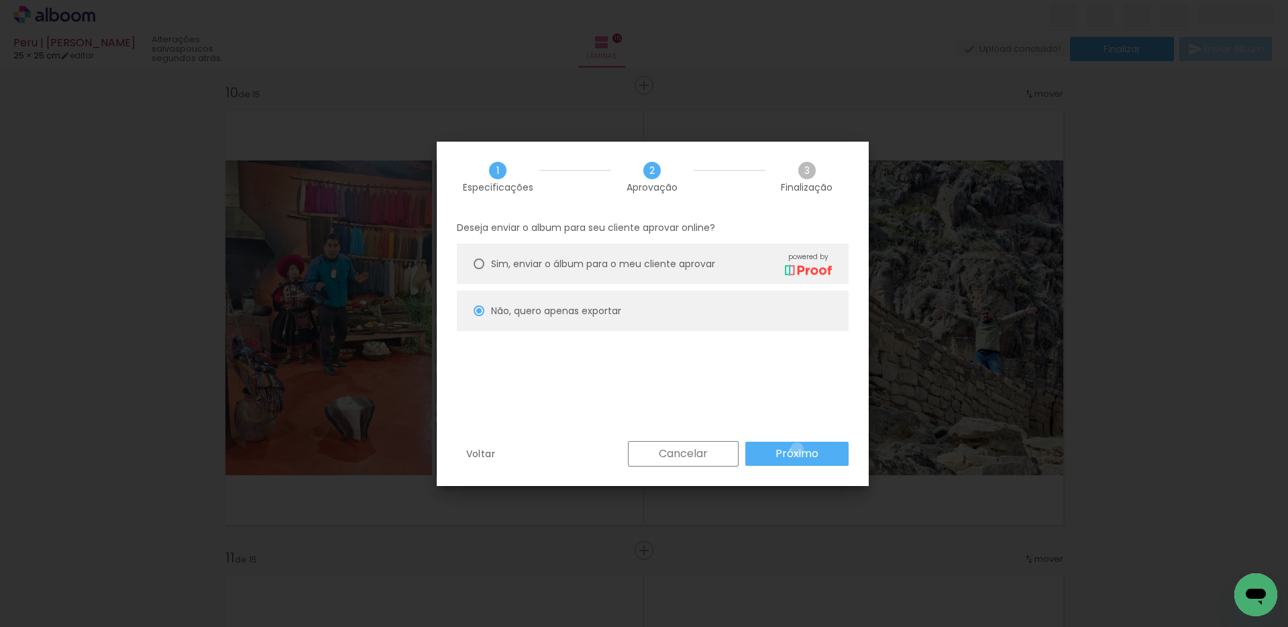
click at [0, 0] on slot "Próximo" at bounding box center [0, 0] width 0 height 0
type input "Alta, 300 DPI"
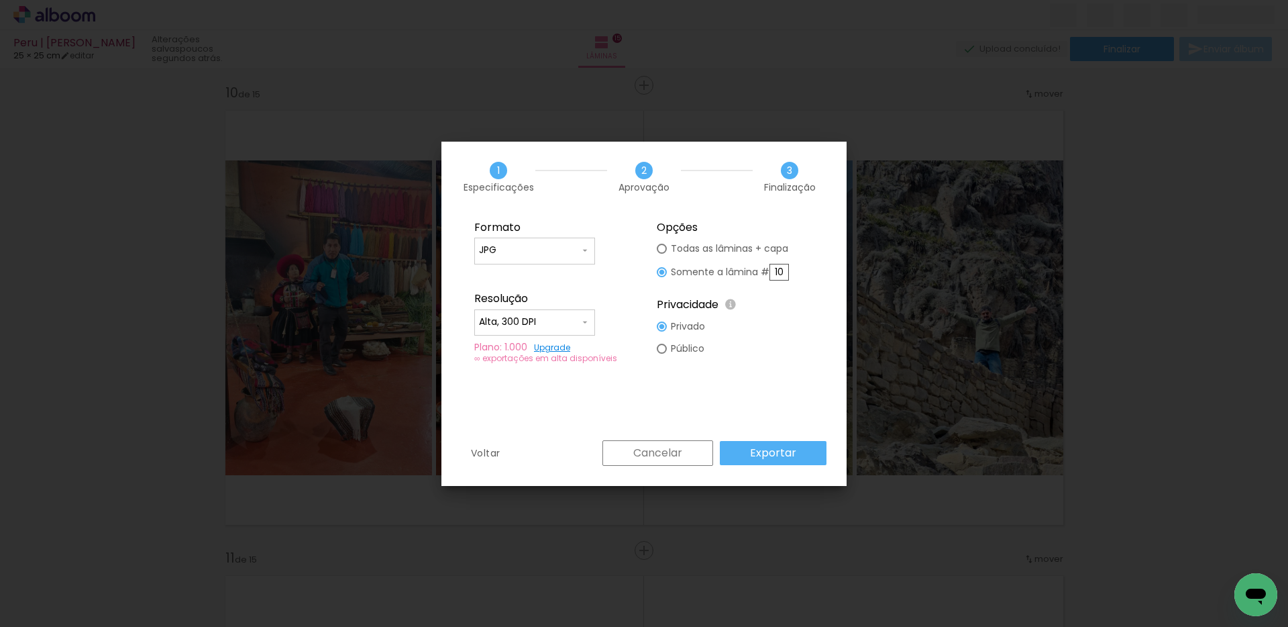
click at [0, 0] on slot "Exportar" at bounding box center [0, 0] width 0 height 0
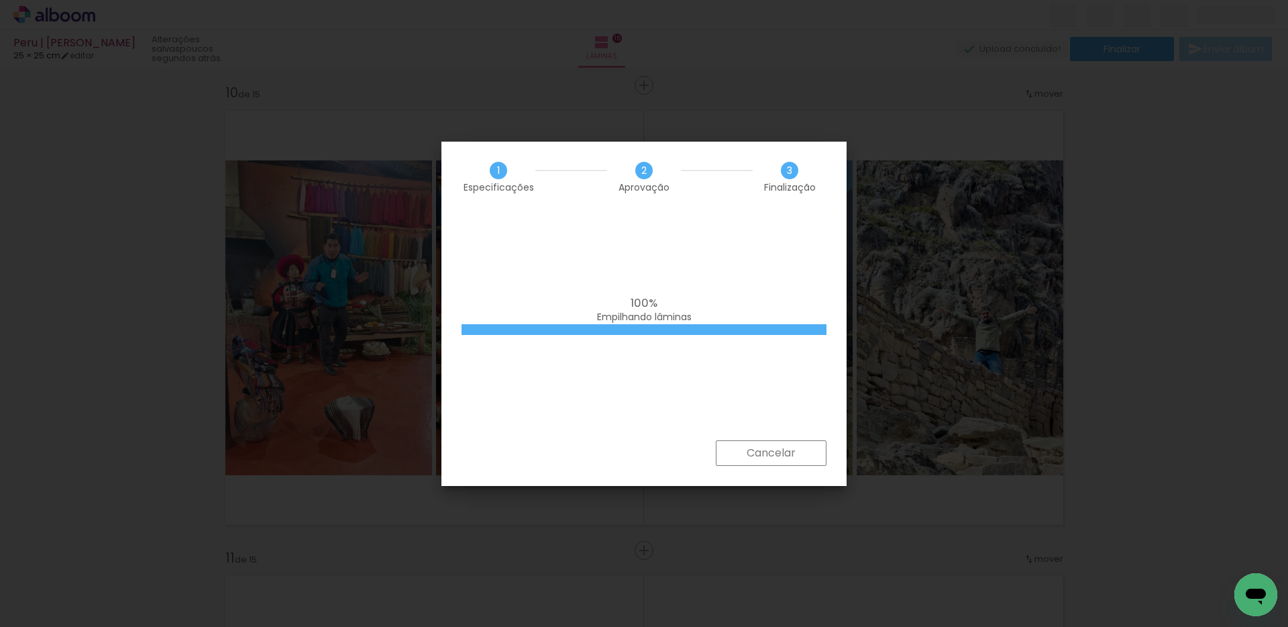
scroll to position [1035, 0]
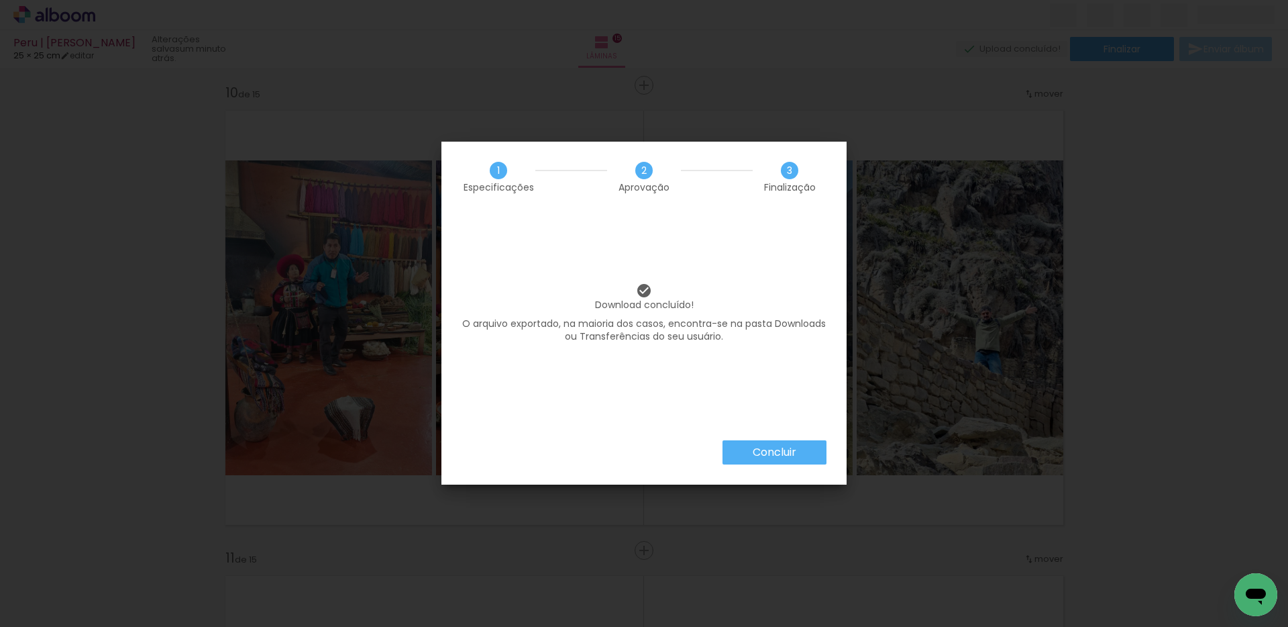
click at [819, 459] on paper-button "Concluir" at bounding box center [775, 452] width 104 height 24
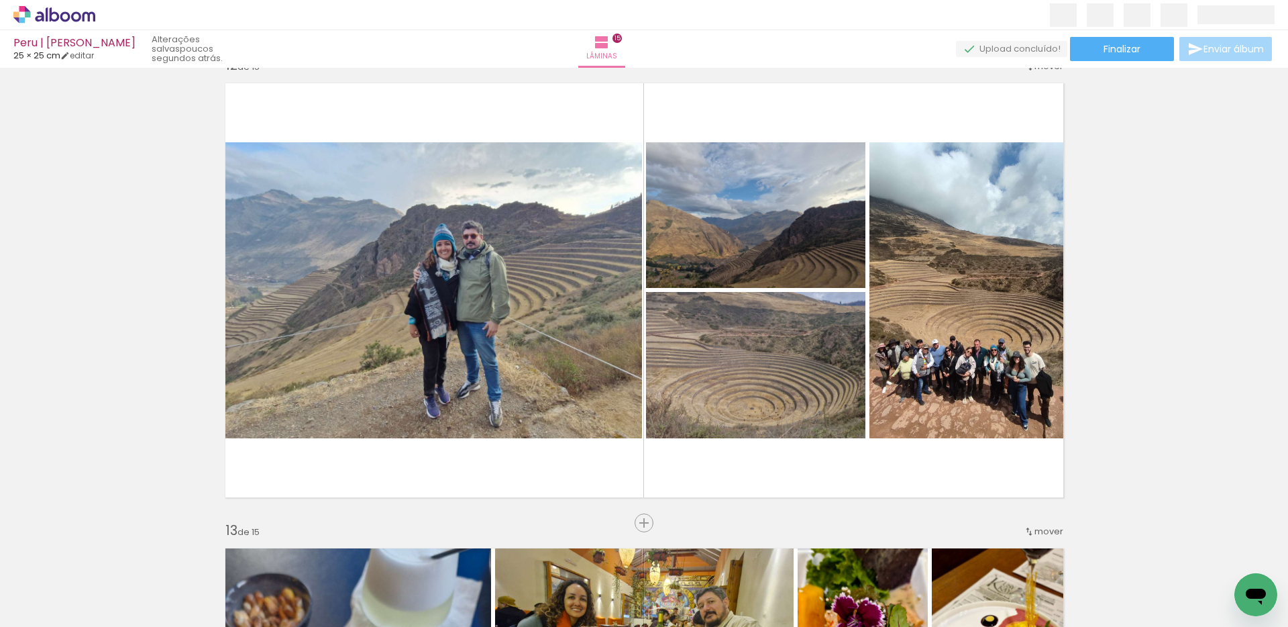
scroll to position [5164, 0]
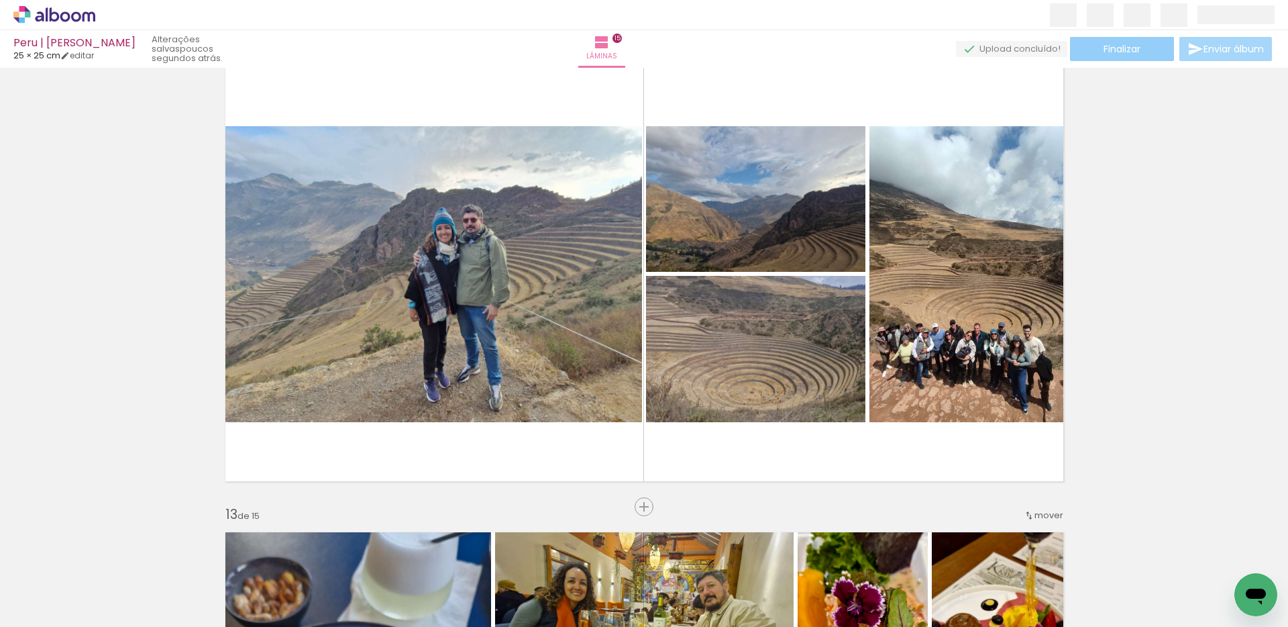
click at [1118, 48] on span "Finalizar" at bounding box center [1122, 48] width 37 height 9
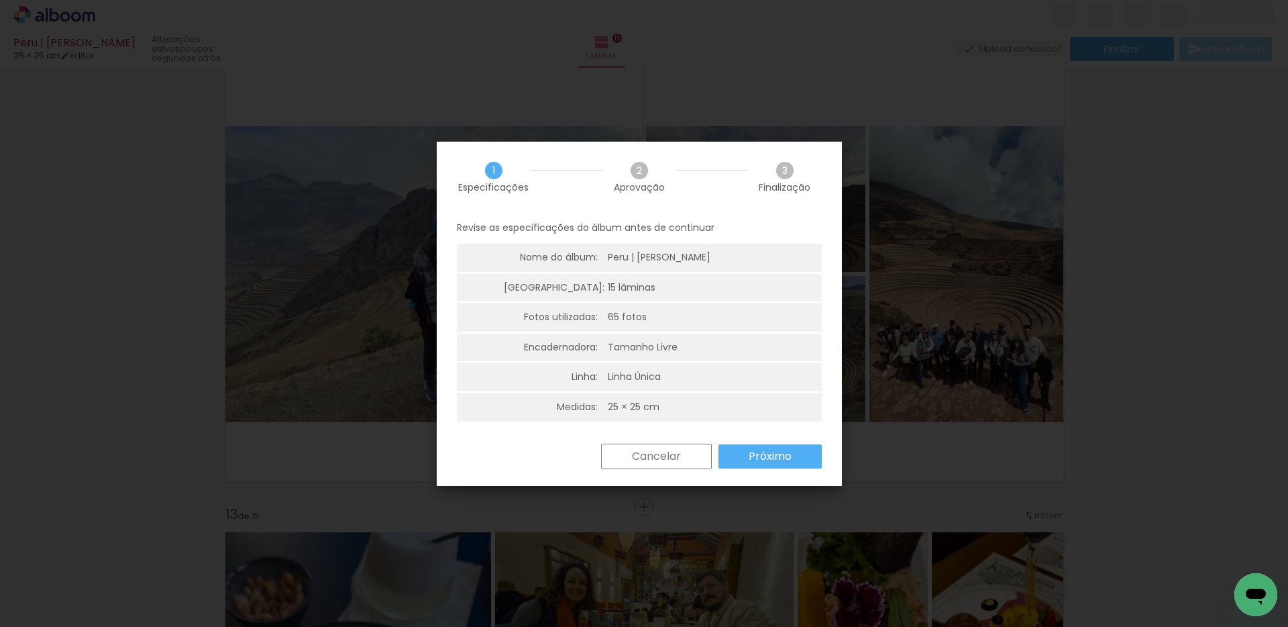
click at [0, 0] on slot "Próximo" at bounding box center [0, 0] width 0 height 0
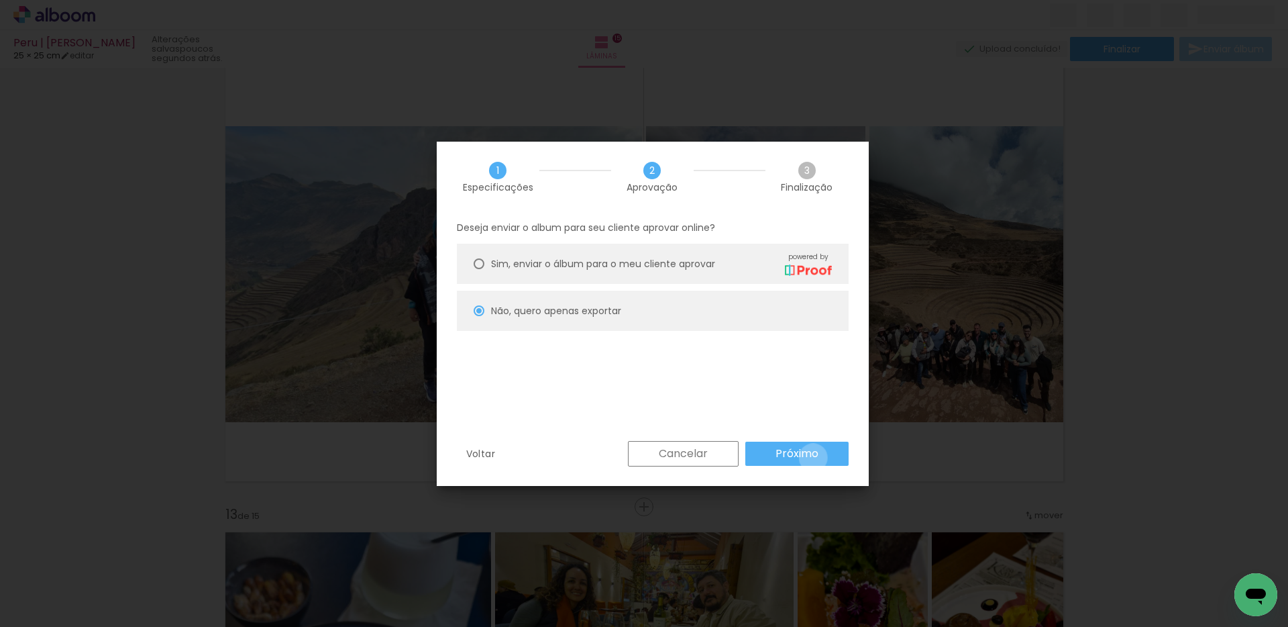
click at [0, 0] on slot "Próximo" at bounding box center [0, 0] width 0 height 0
type input "Alta, 300 DPI"
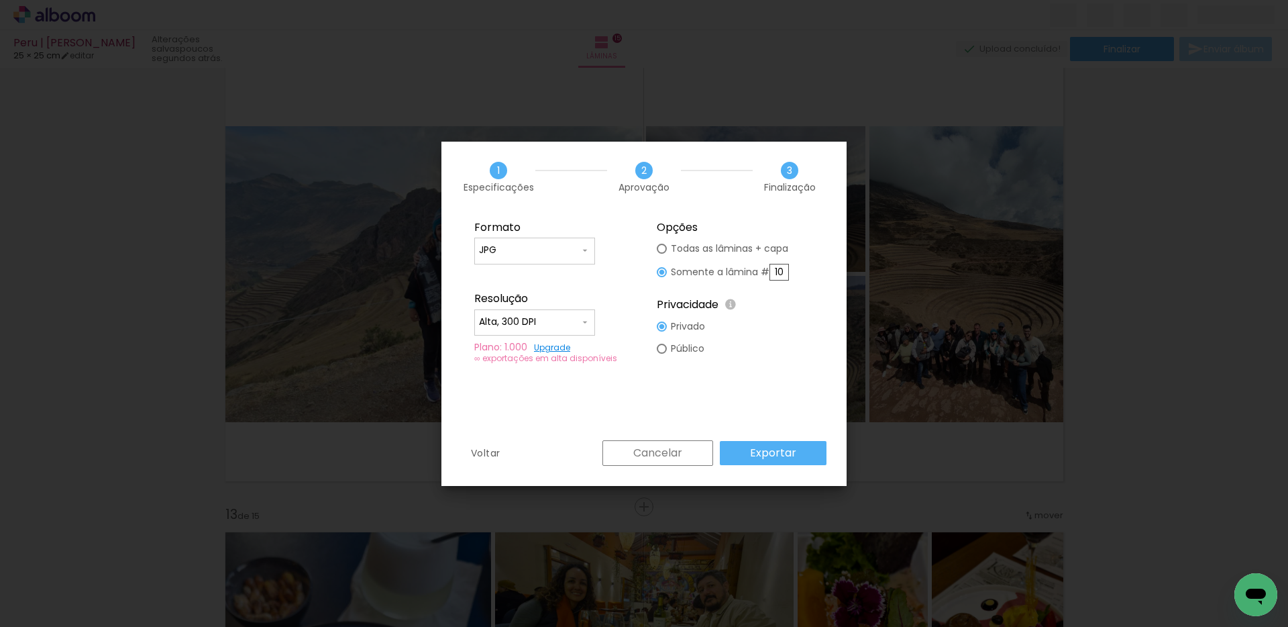
drag, startPoint x: 776, startPoint y: 270, endPoint x: 806, endPoint y: 269, distance: 29.6
click at [806, 269] on fieldset "Opções Todas as lâminas + capa Somente a lâmina # 10 Privacidade Todo o conteúd…" at bounding box center [736, 292] width 180 height 160
type input "12"
click at [804, 460] on paper-button "Exportar" at bounding box center [773, 453] width 107 height 24
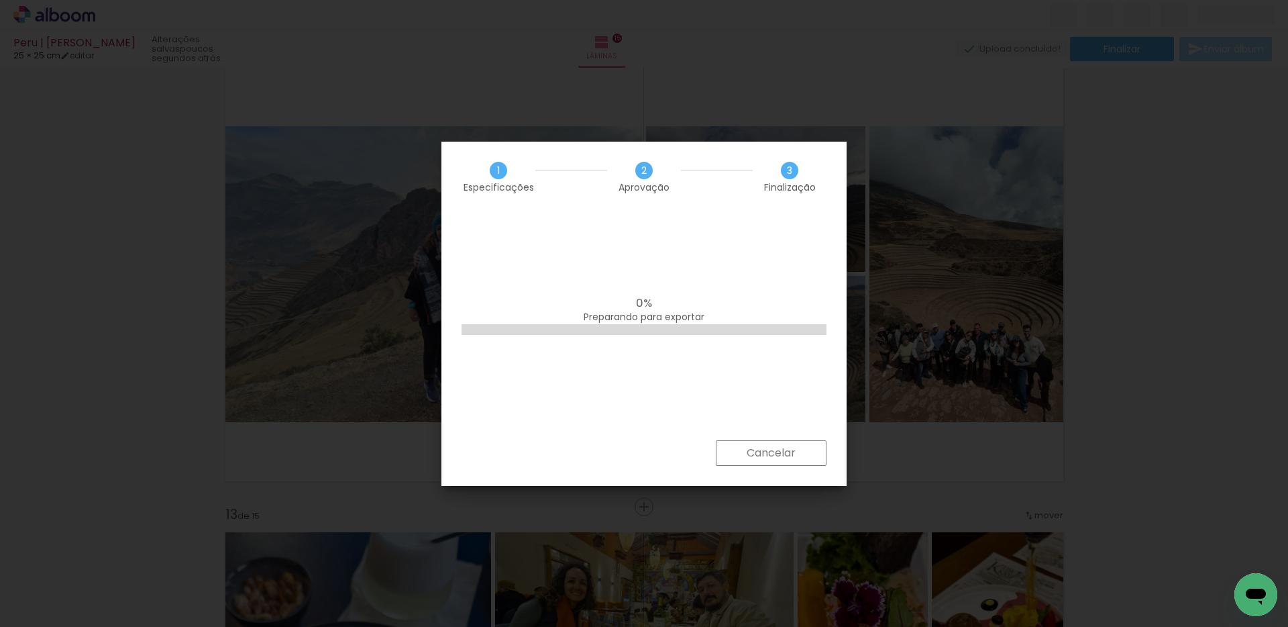
scroll to position [1035, 0]
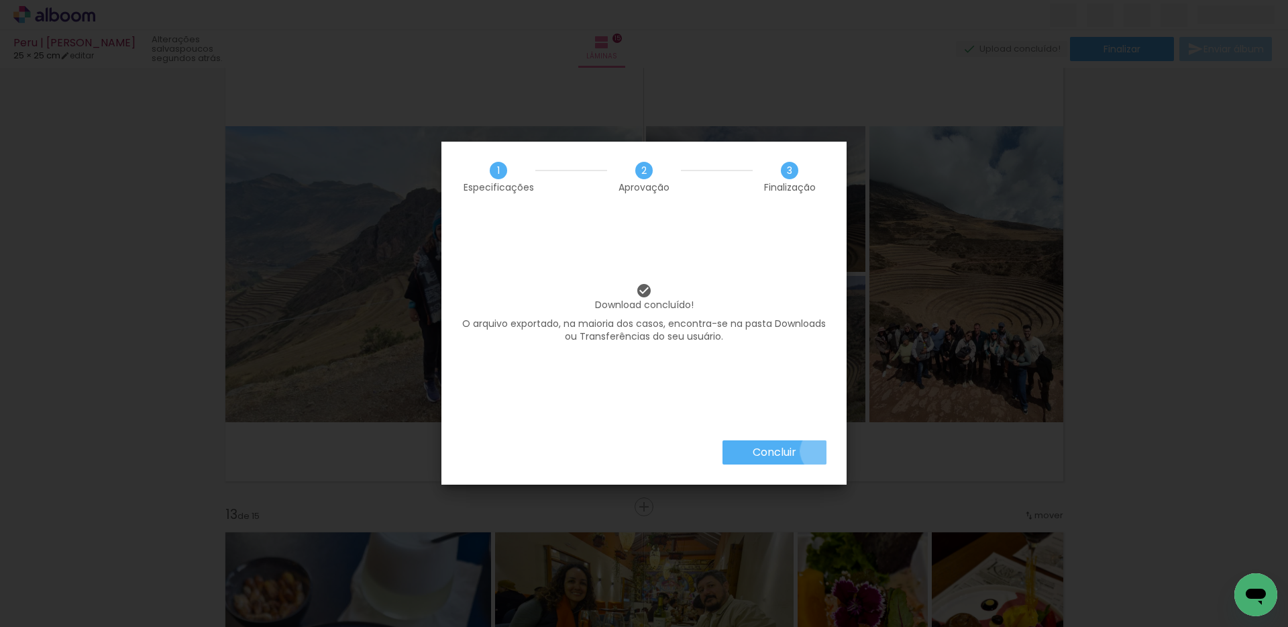
click at [821, 452] on paper-button "Concluir" at bounding box center [775, 452] width 104 height 24
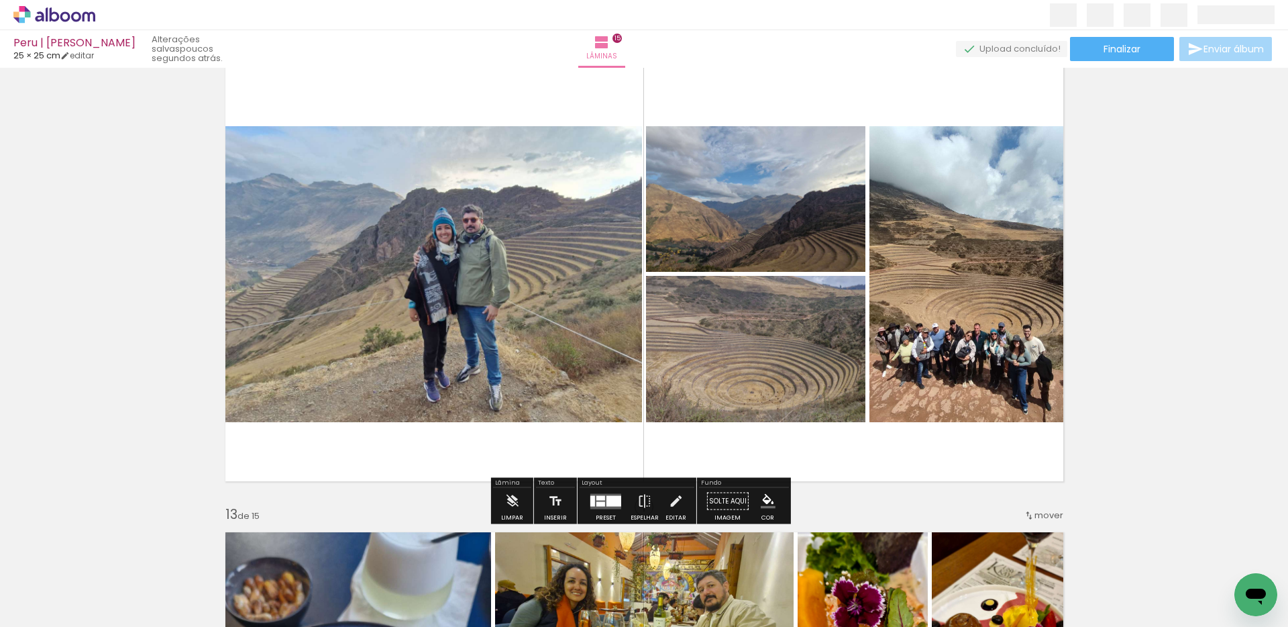
click at [803, 452] on quentale-layouter at bounding box center [645, 273] width 856 height 431
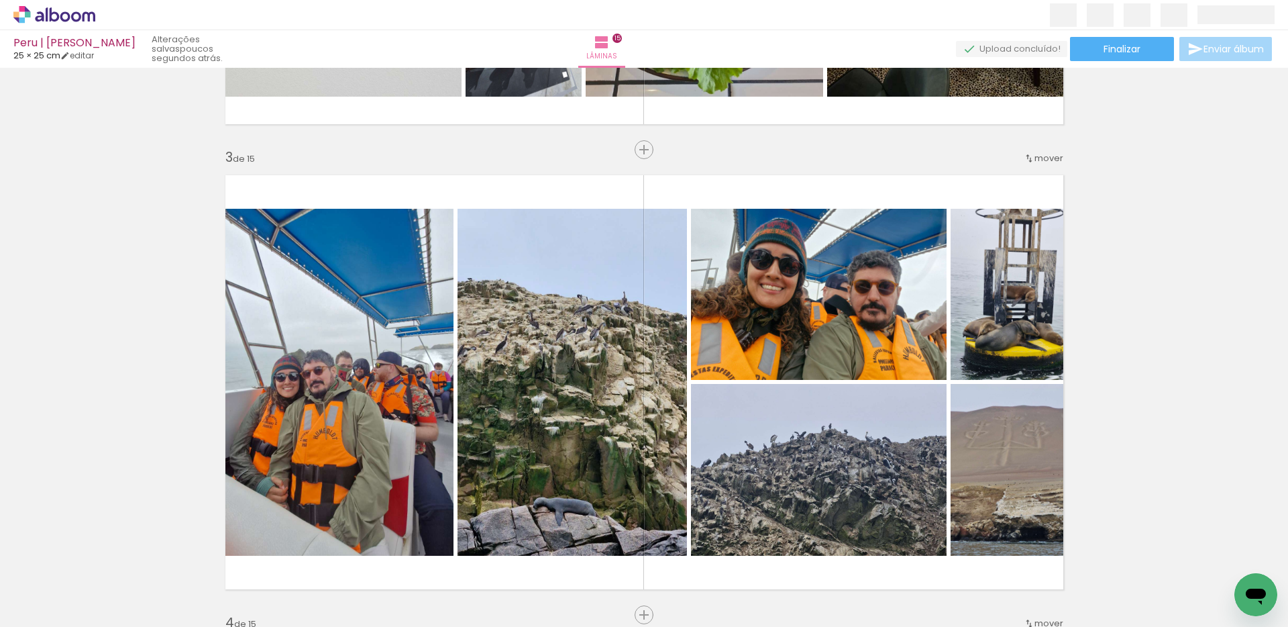
scroll to position [0, 0]
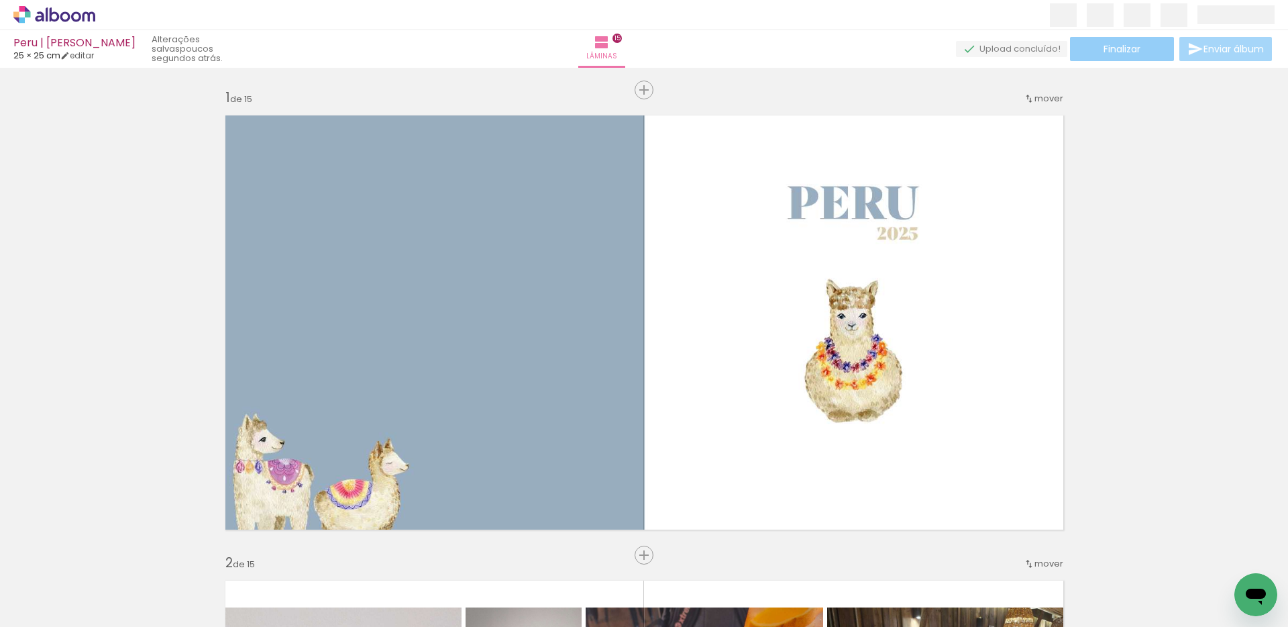
click at [1142, 58] on paper-button "Finalizar" at bounding box center [1122, 49] width 104 height 24
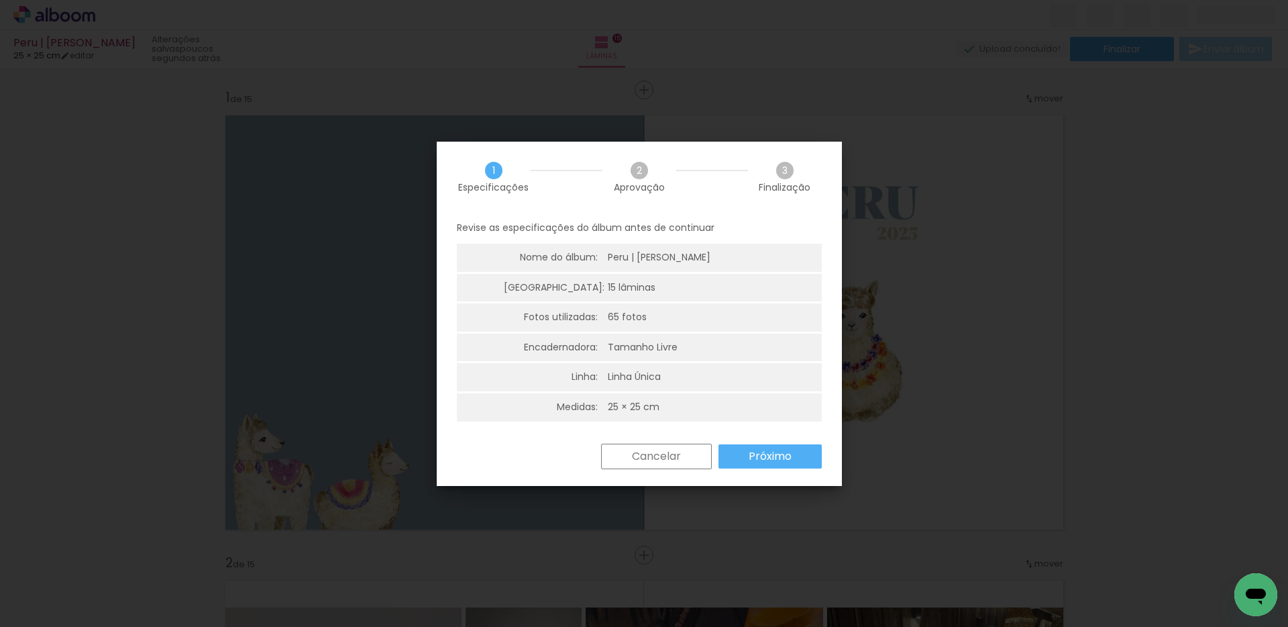
click at [0, 0] on slot "Próximo" at bounding box center [0, 0] width 0 height 0
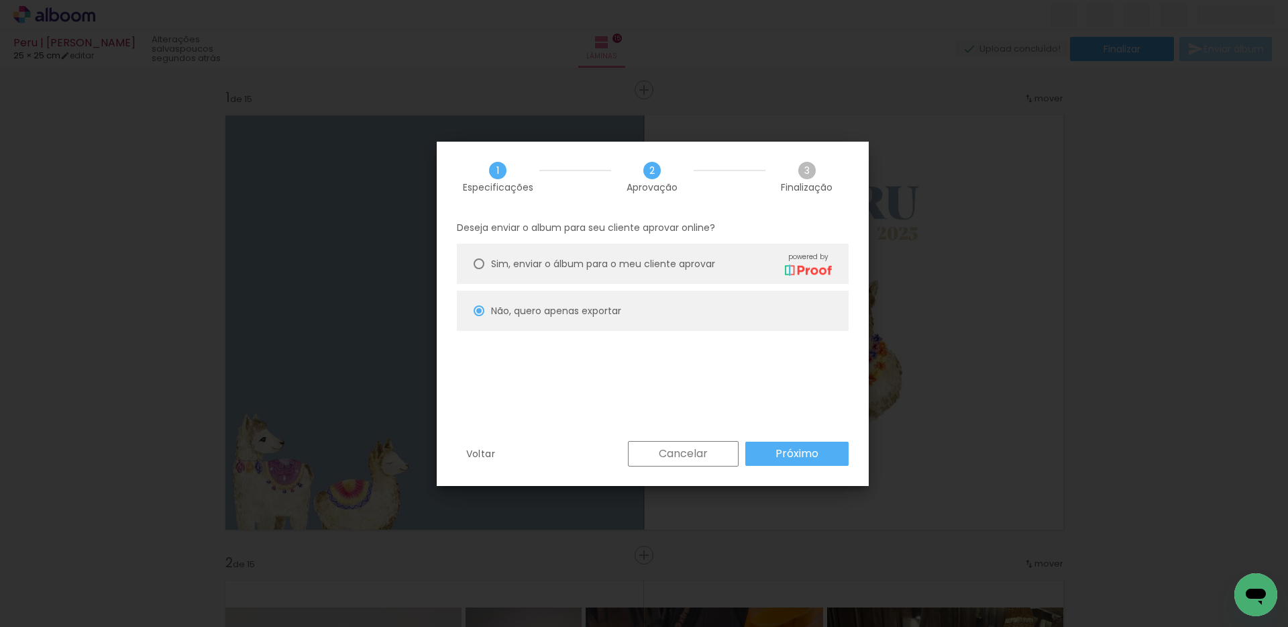
click at [0, 0] on slot "Próximo" at bounding box center [0, 0] width 0 height 0
type input "Alta, 300 DPI"
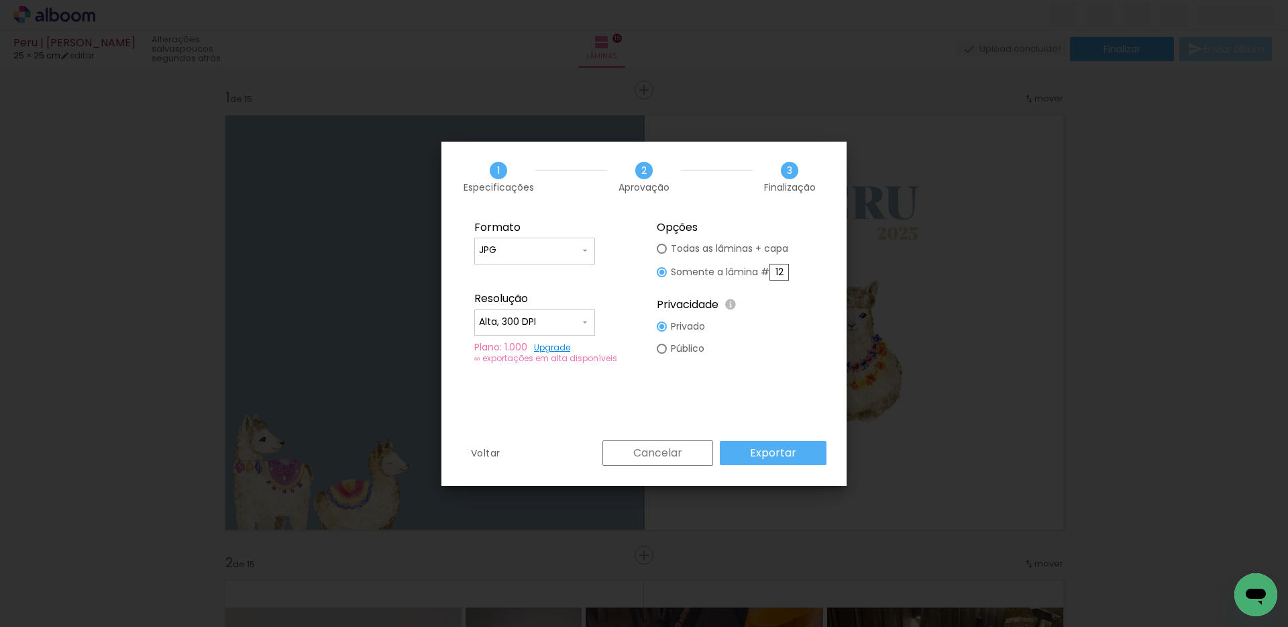
click at [0, 0] on slot "Todas as lâminas + capa" at bounding box center [0, 0] width 0 height 0
type paper-radio-button "on"
click at [776, 463] on paper-button "Exportar" at bounding box center [773, 453] width 107 height 24
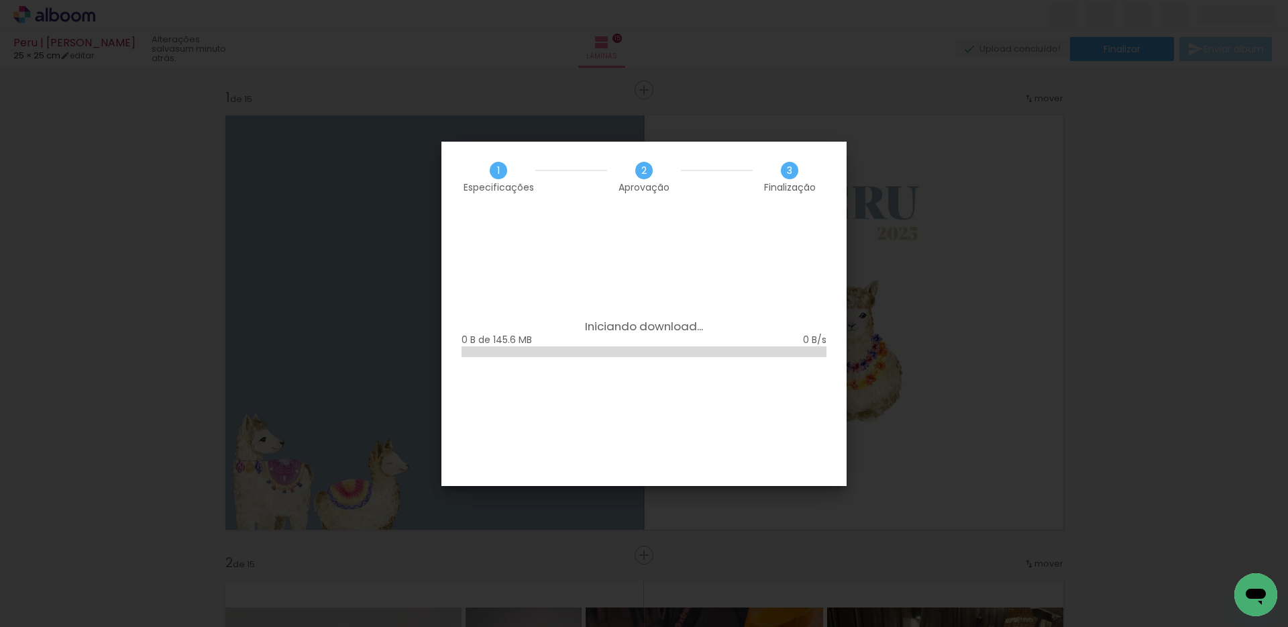
scroll to position [1035, 0]
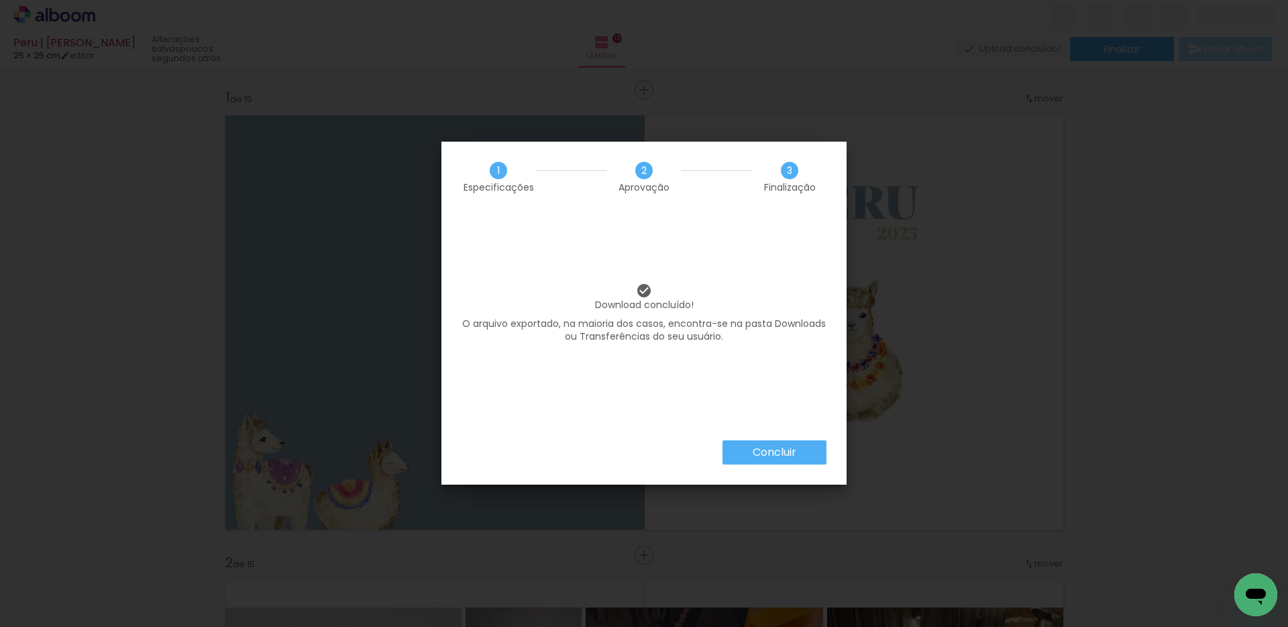
click at [812, 451] on paper-button "Concluir" at bounding box center [775, 452] width 104 height 24
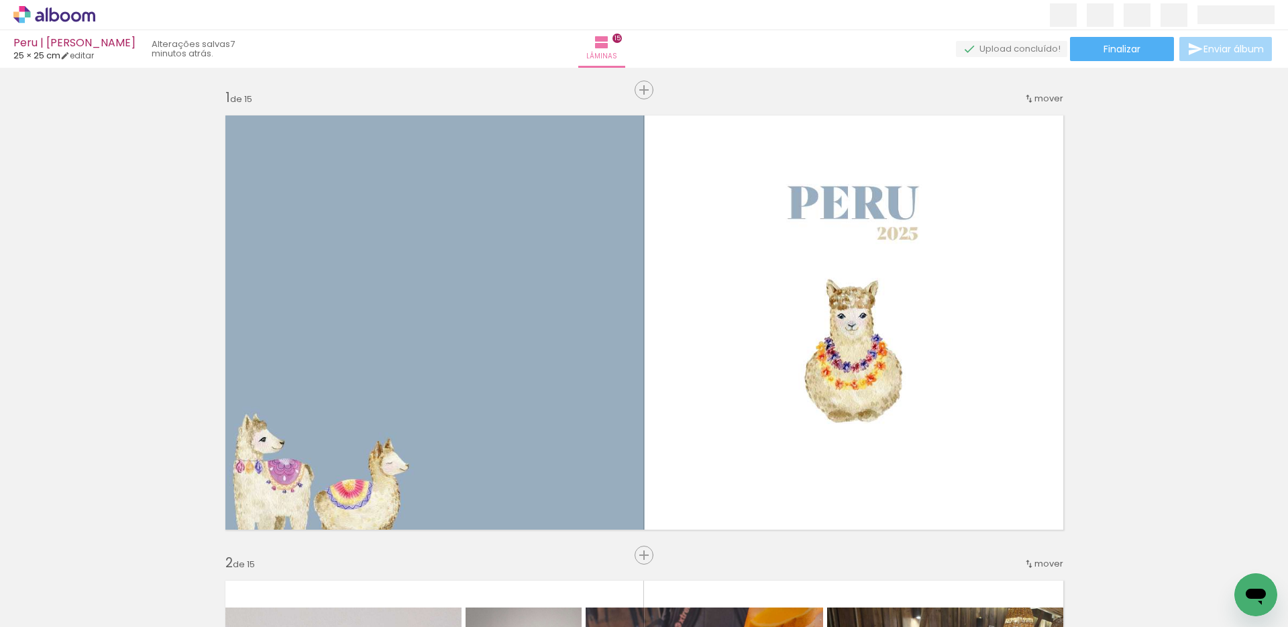
scroll to position [1035, 0]
